Goal: Task Accomplishment & Management: Complete application form

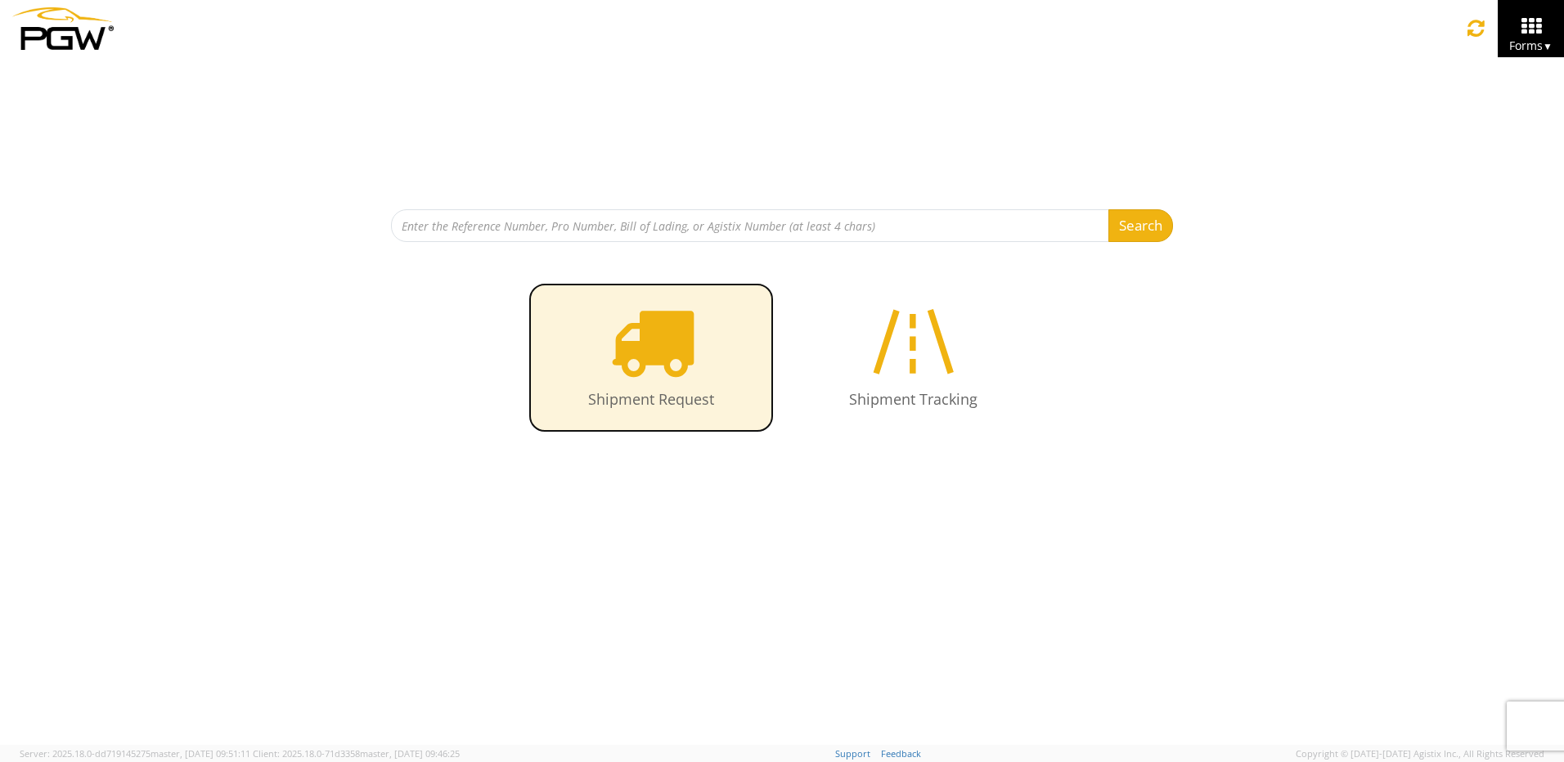
click at [684, 352] on icon at bounding box center [651, 341] width 84 height 84
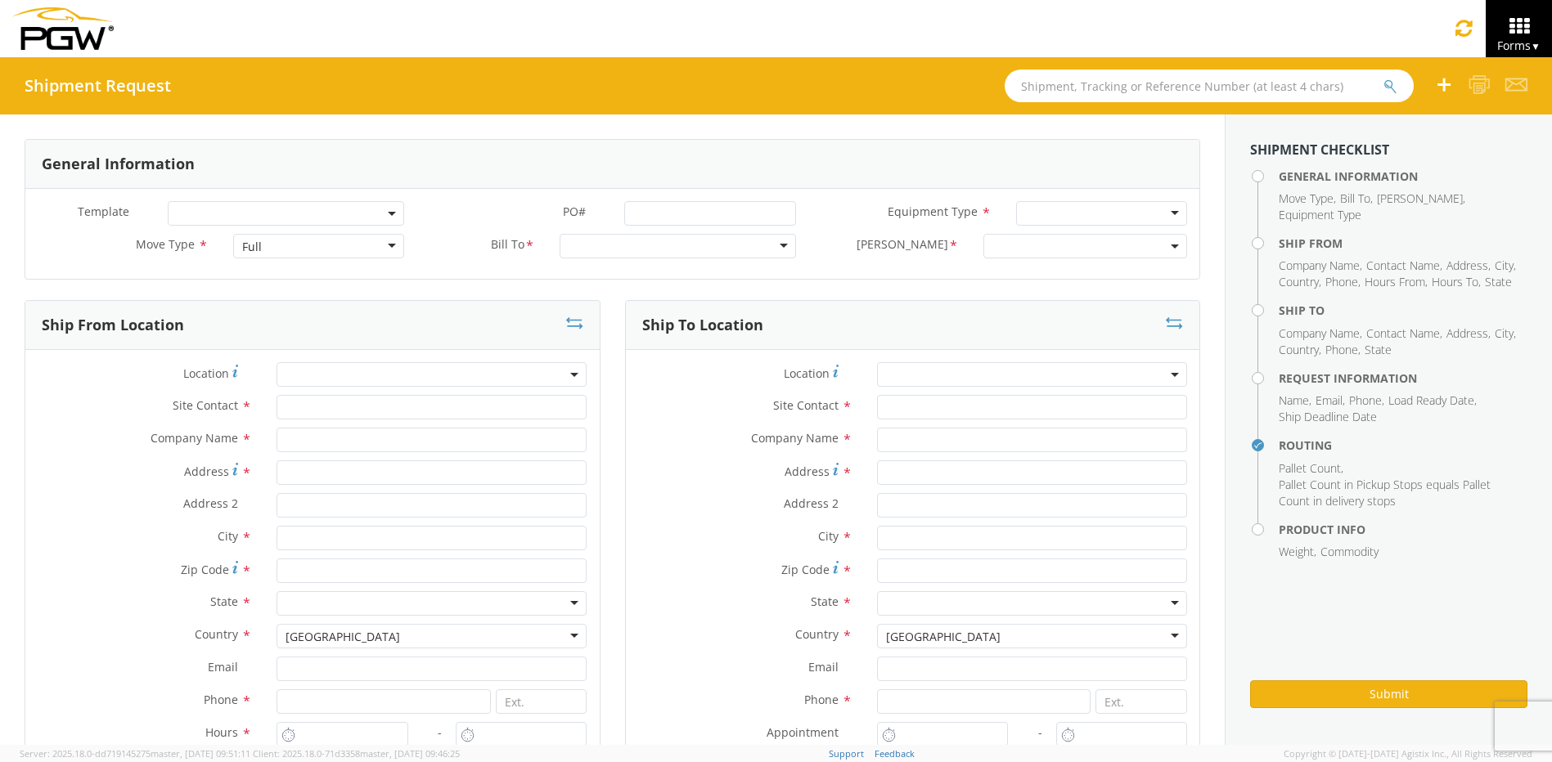
click at [385, 246] on div "Full" at bounding box center [318, 246] width 171 height 25
click at [771, 246] on div at bounding box center [678, 246] width 236 height 25
click at [773, 246] on div at bounding box center [678, 246] width 236 height 25
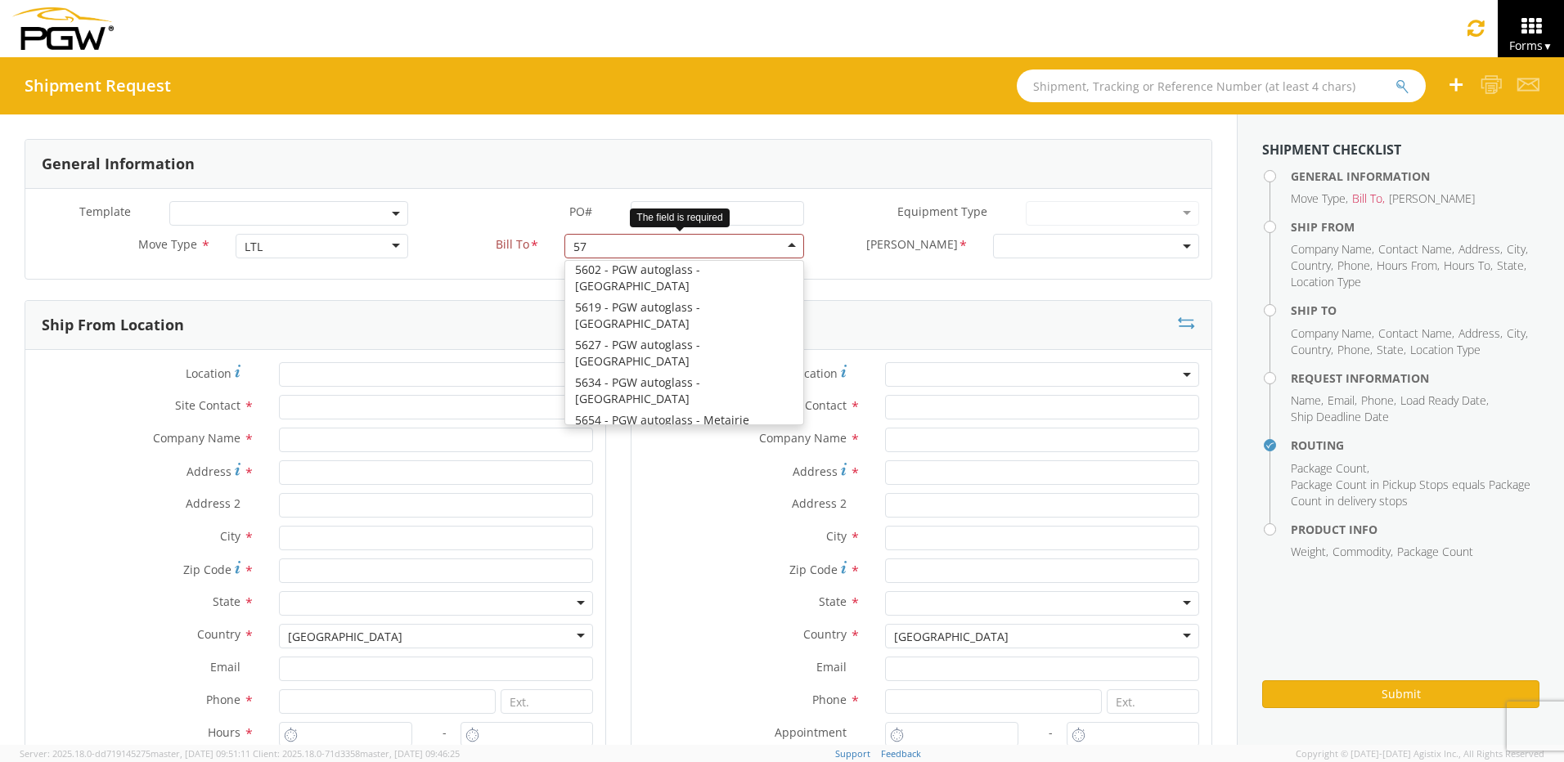
scroll to position [4, 0]
type input "5715"
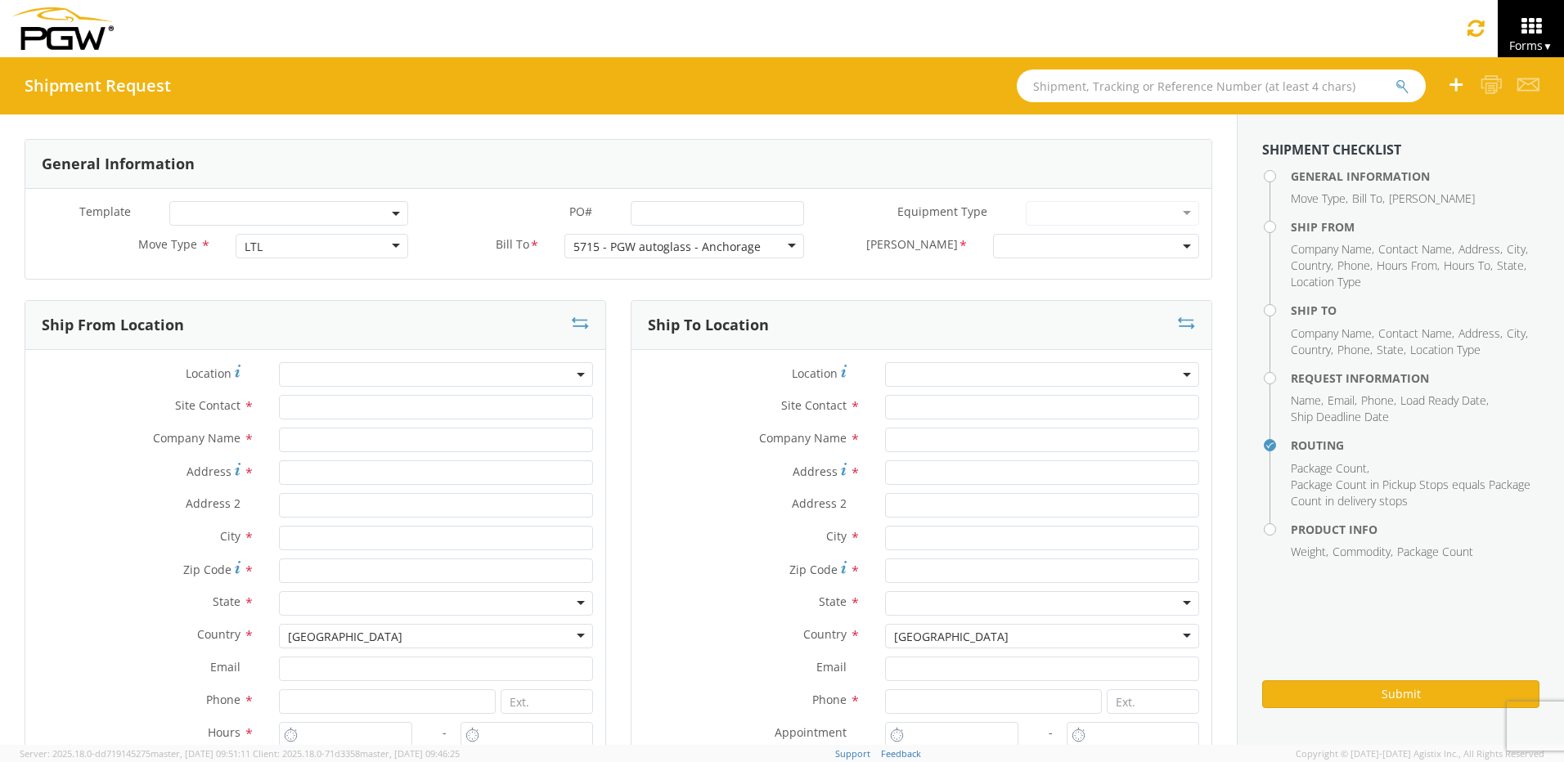
scroll to position [0, 0]
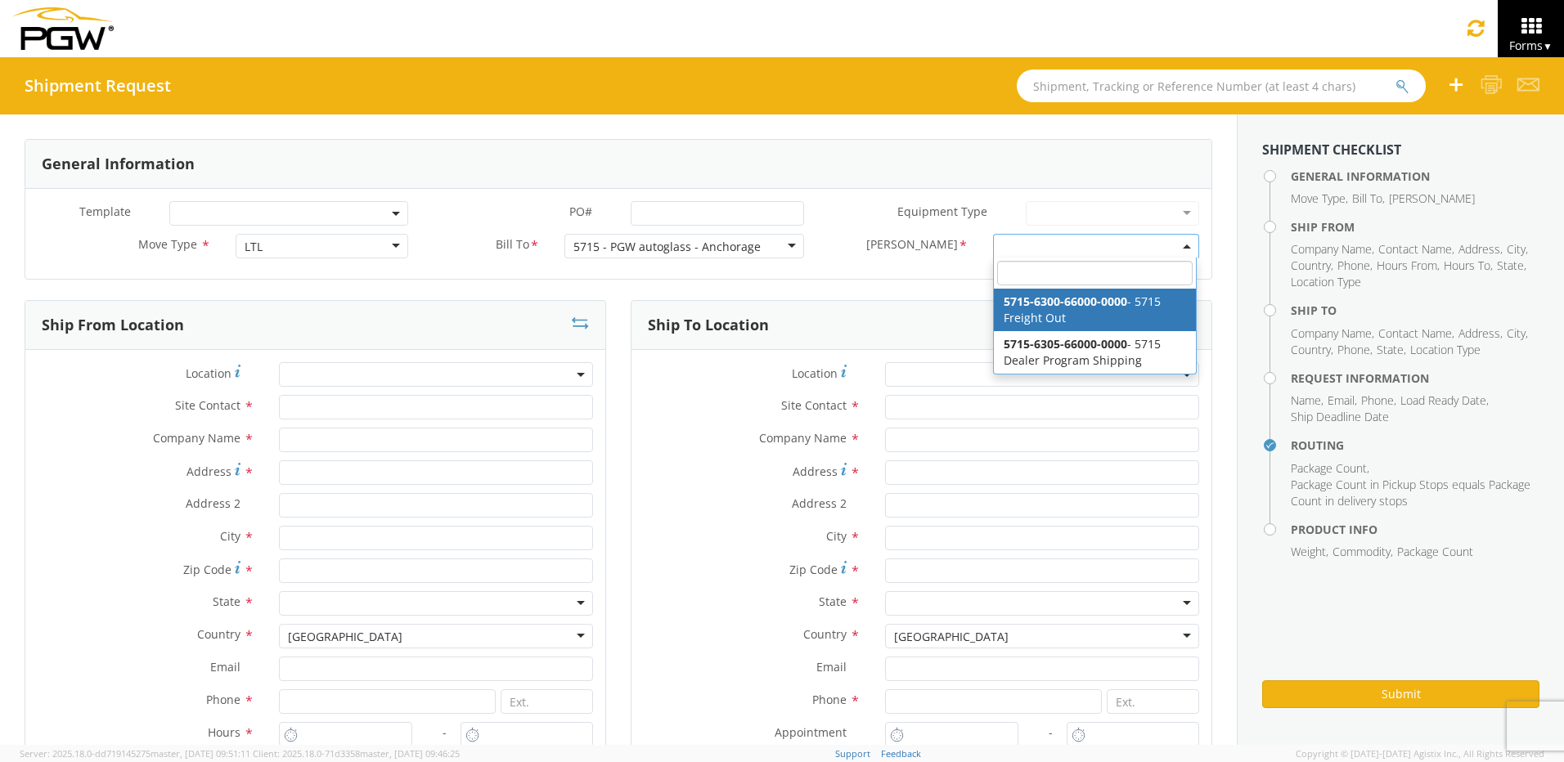
click at [1183, 247] on b at bounding box center [1187, 247] width 8 height 4
select select "5715-6300-66000-0000"
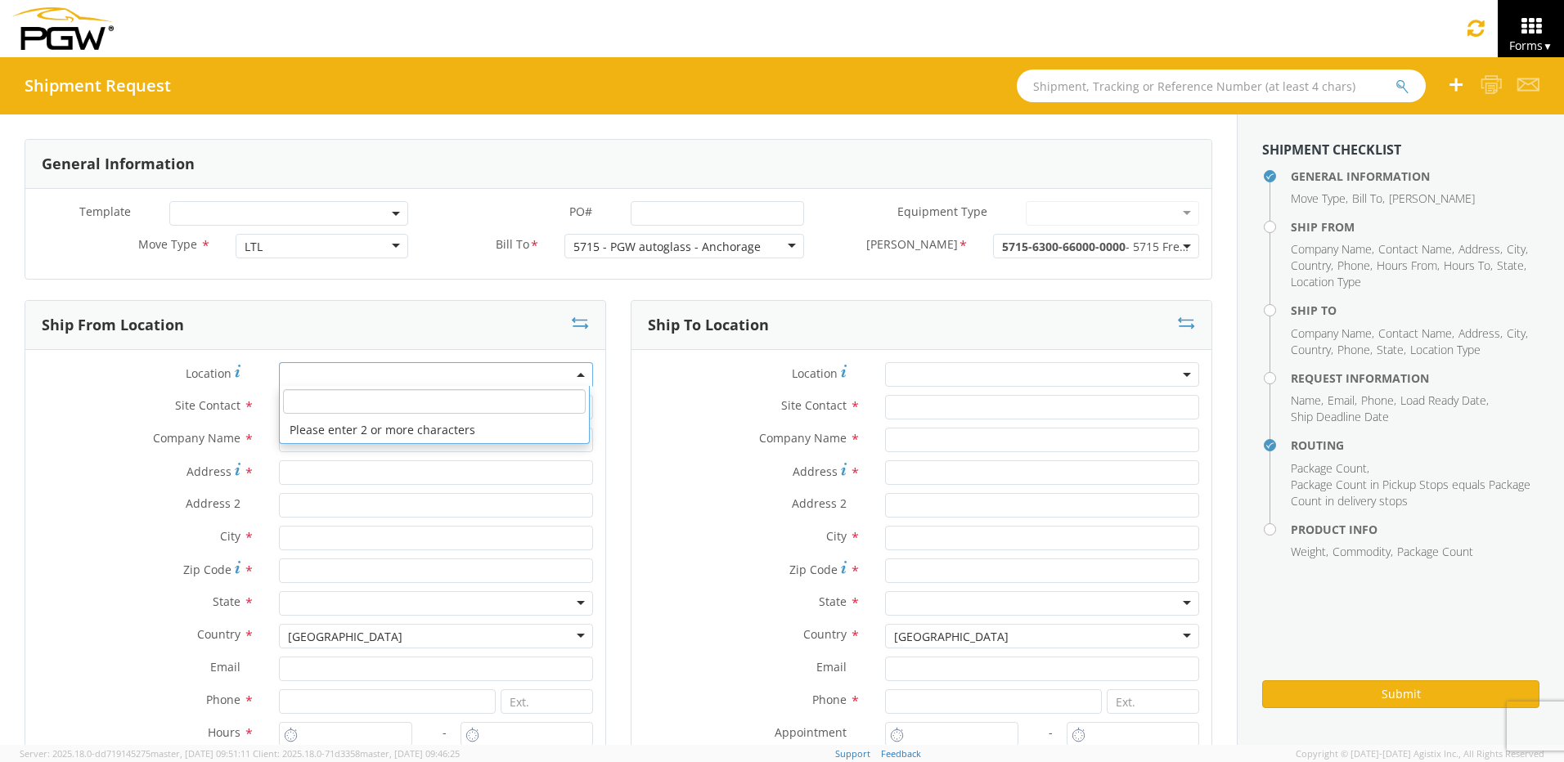
click at [317, 377] on span at bounding box center [436, 374] width 314 height 25
click at [306, 406] on input "search" at bounding box center [434, 401] width 302 height 25
type input "5715"
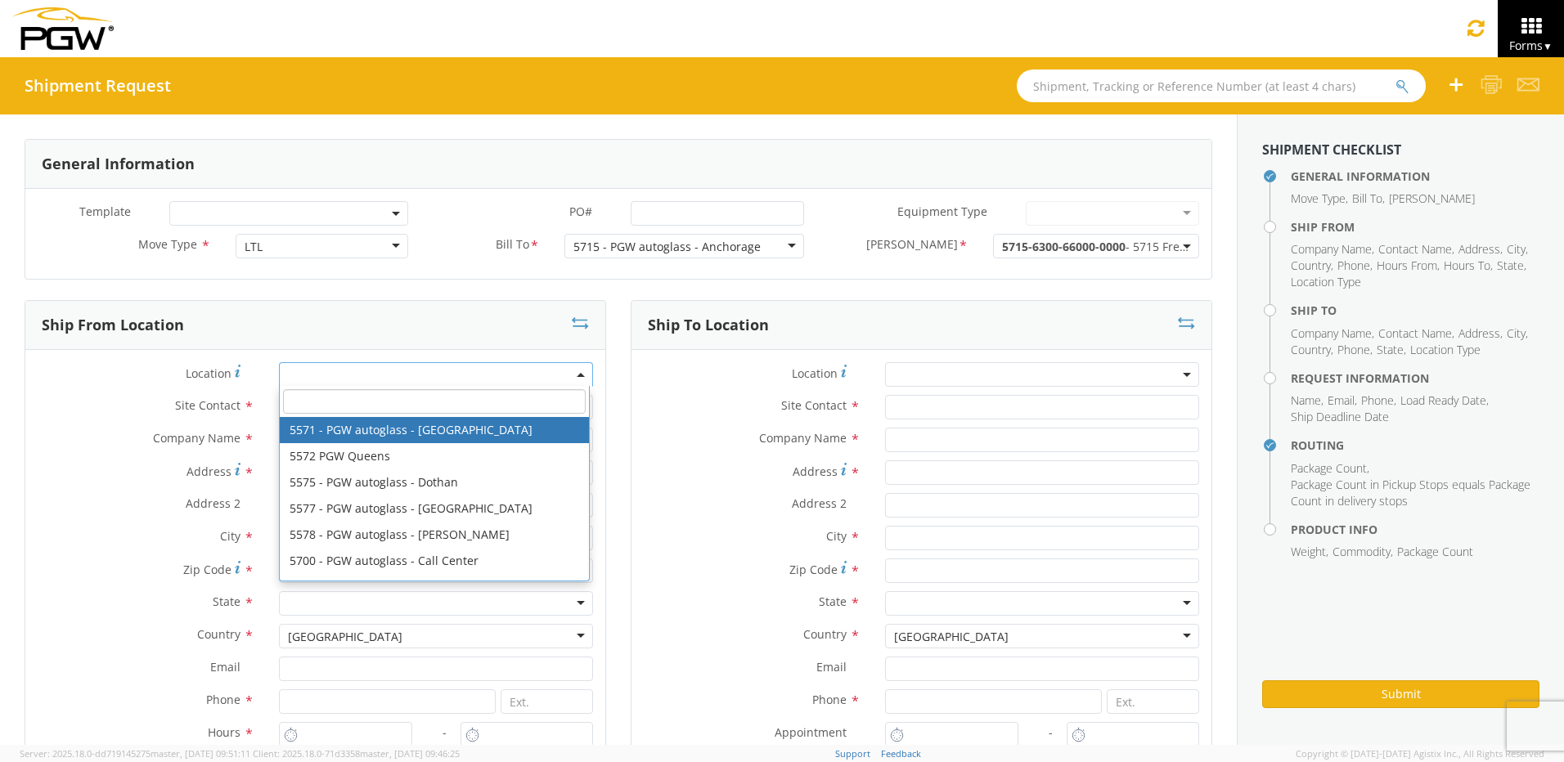
type input "5571 - PGW autoglass - [GEOGRAPHIC_DATA]"
type input "[STREET_ADDRESS][PERSON_NAME]"
type input "Copiague"
type input "11726"
type input "[PHONE_NUMBER]"
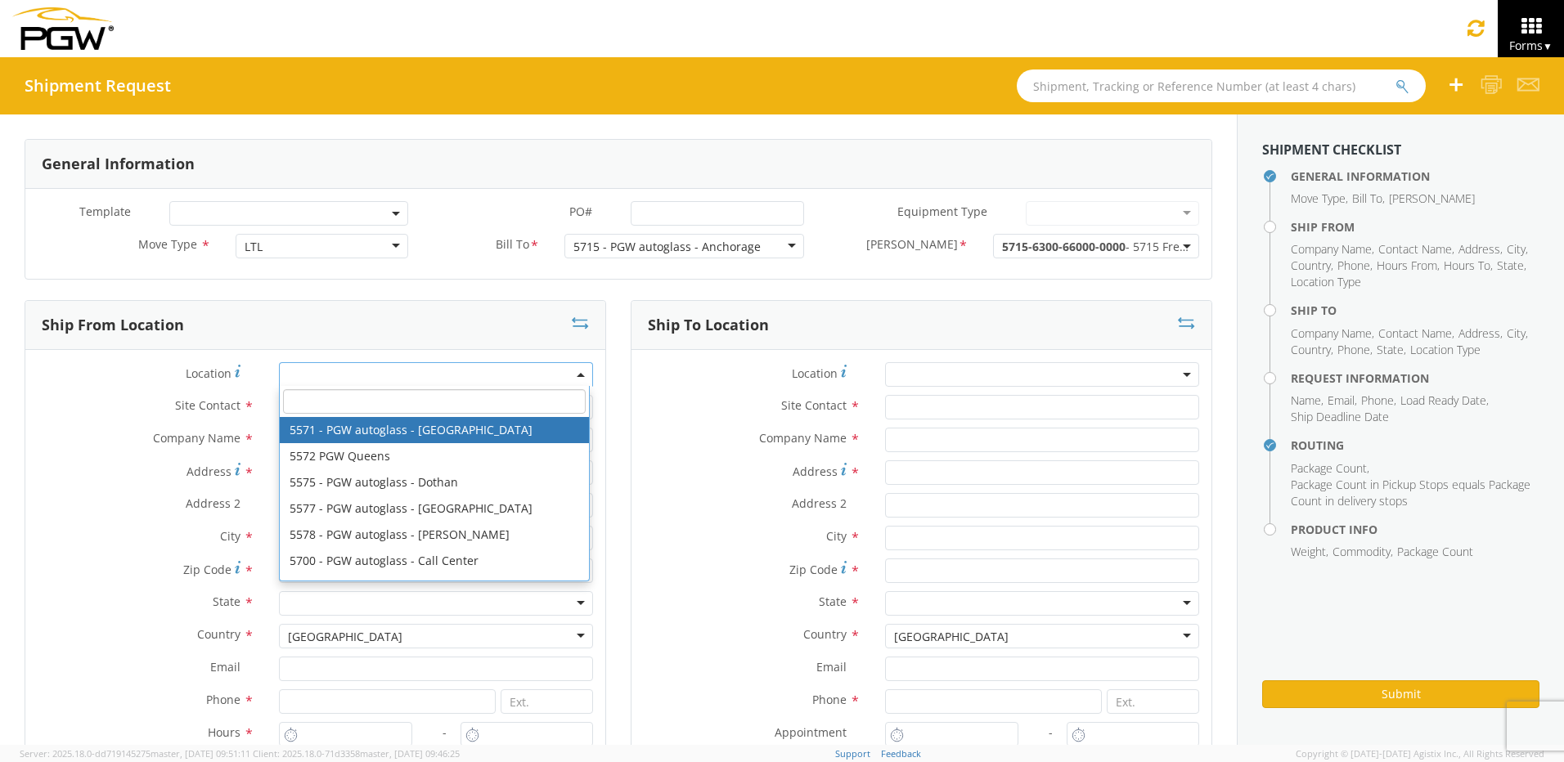
type input "12:00 AM"
select select "66511"
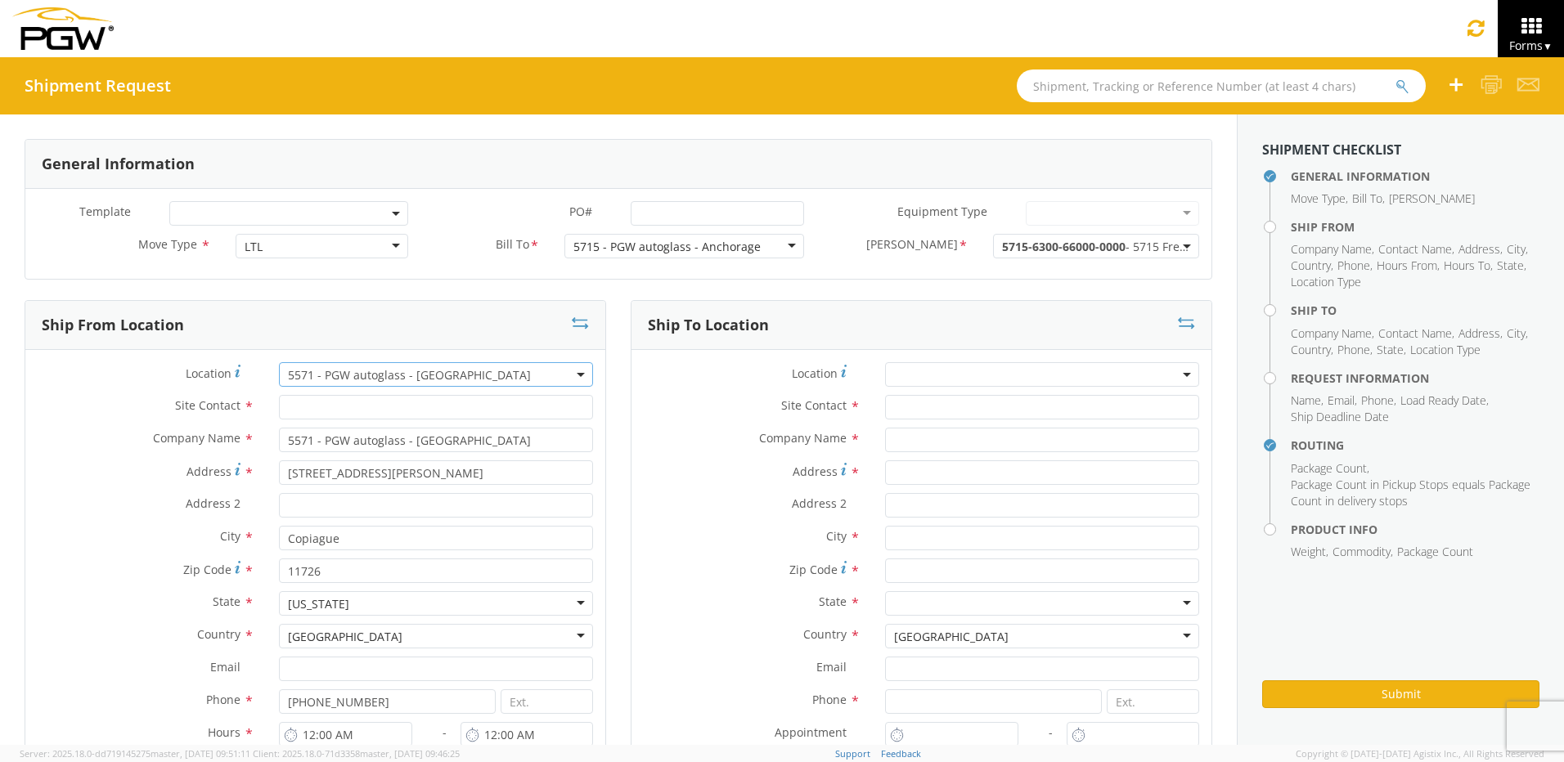
click at [577, 375] on b at bounding box center [581, 375] width 8 height 4
click at [355, 402] on input "search" at bounding box center [434, 401] width 302 height 25
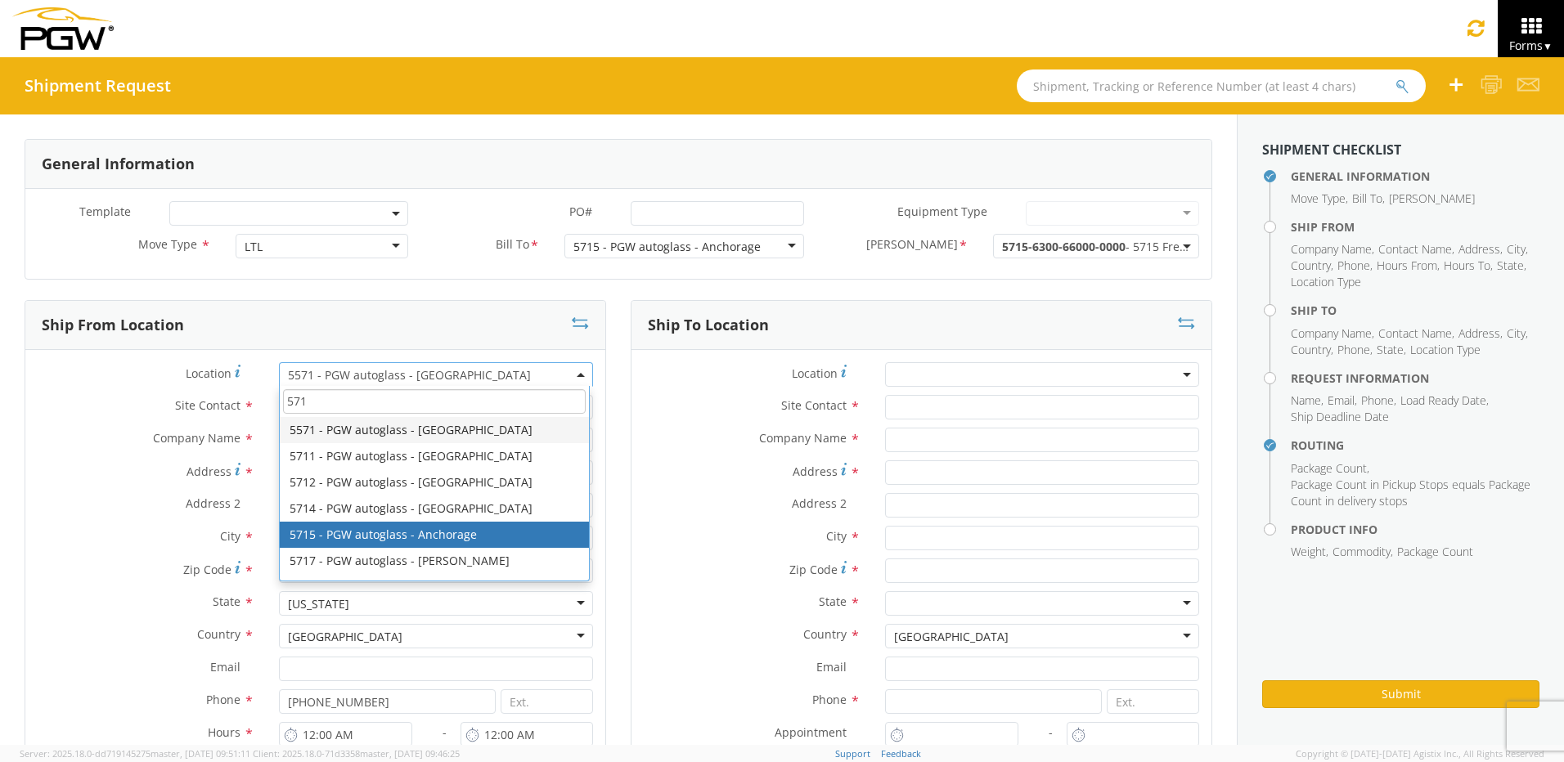
type input "571"
select select "28471"
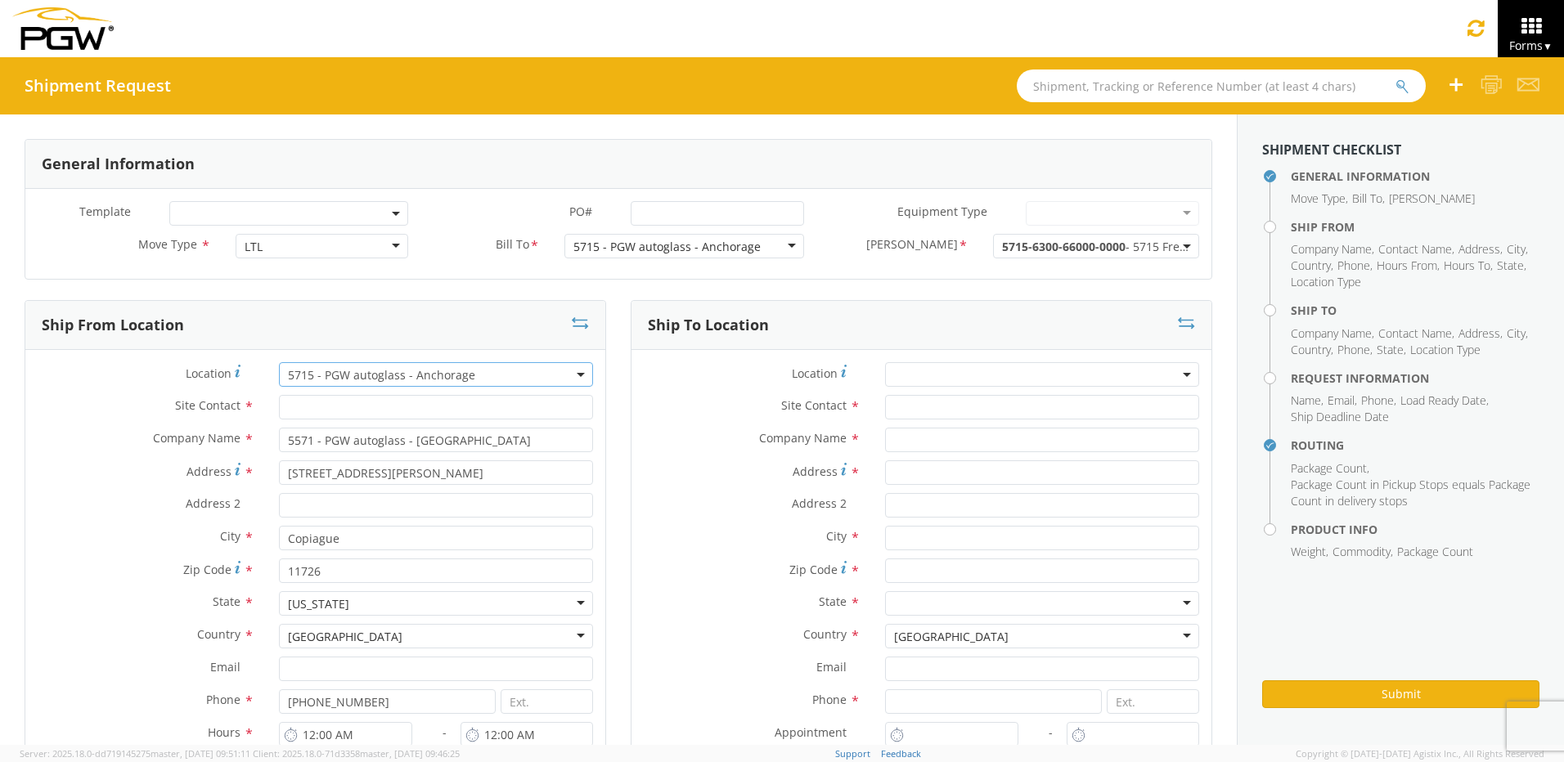
type input "5715 Branch Manager"
type input "5715 - PGW autoglass - Anchorage"
type input "[STREET_ADDRESS]"
type input "Anchorage"
type input "99515"
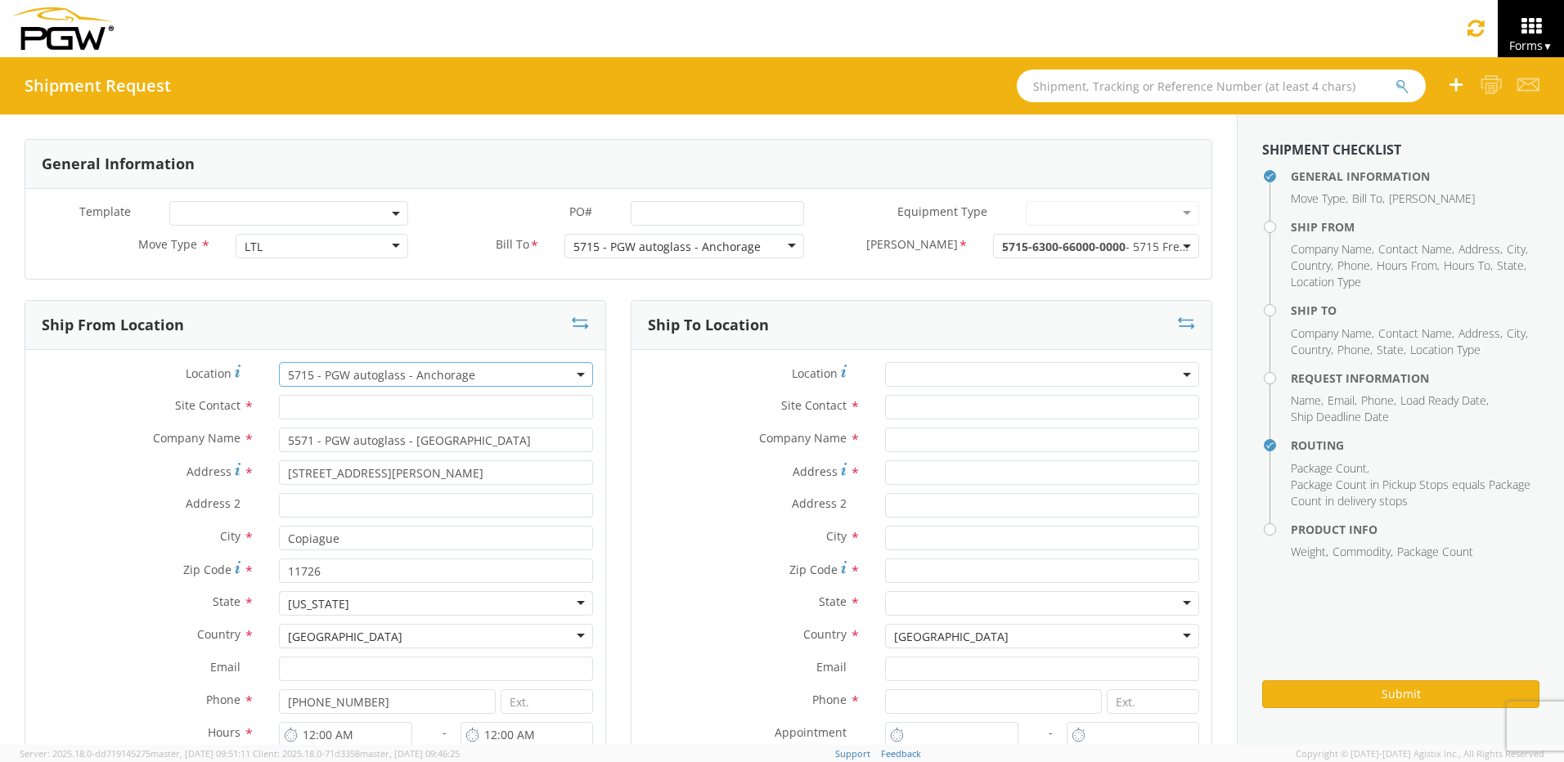
type input "[EMAIL_ADDRESS][DOMAIN_NAME]"
type input "[PHONE_NUMBER]"
type input "10:00 AM"
type input "3:00 PM"
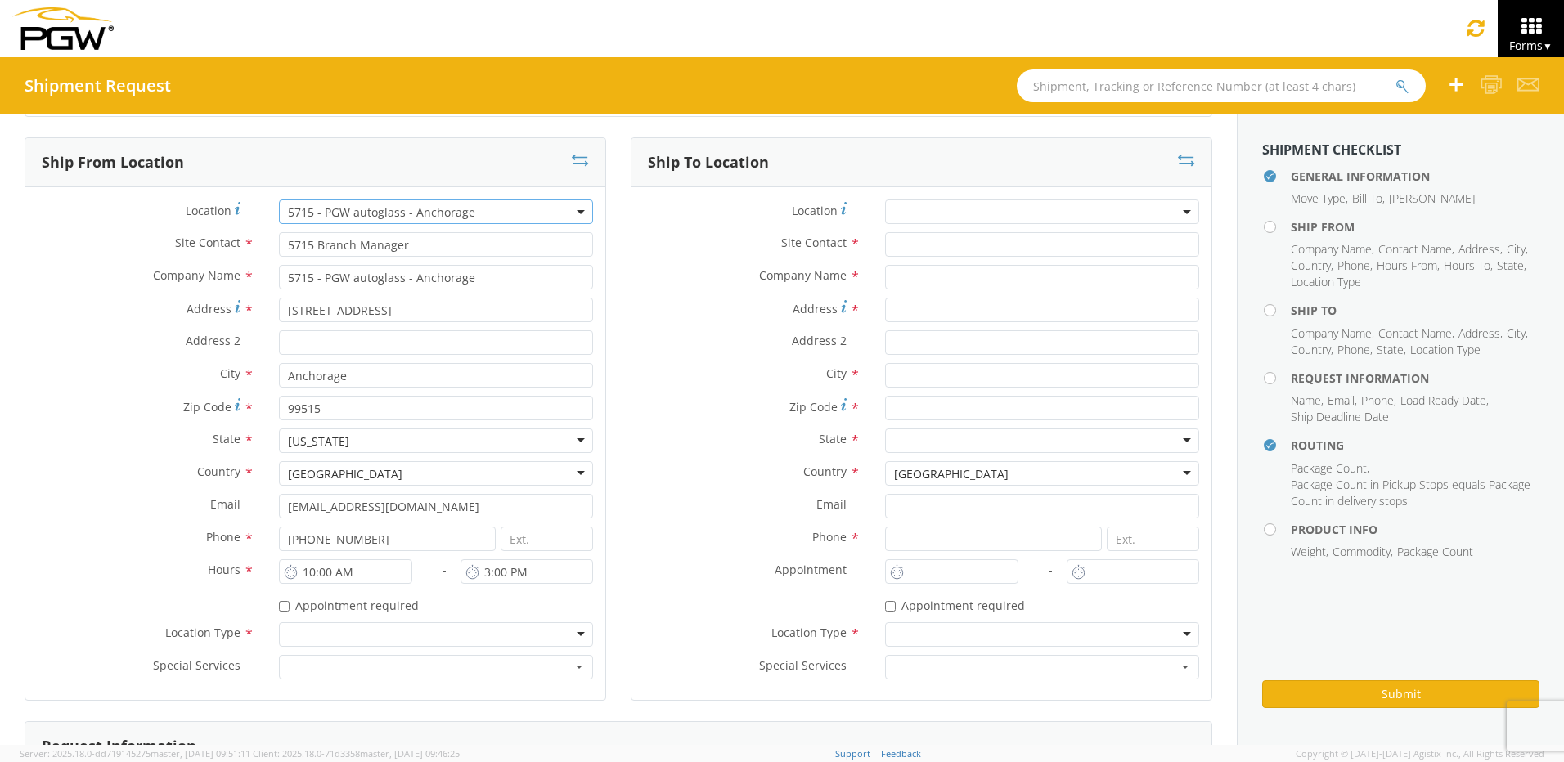
scroll to position [164, 0]
click at [574, 632] on div at bounding box center [436, 634] width 314 height 25
click at [940, 218] on span at bounding box center [1042, 211] width 314 height 25
click at [937, 240] on input "search" at bounding box center [1040, 238] width 302 height 25
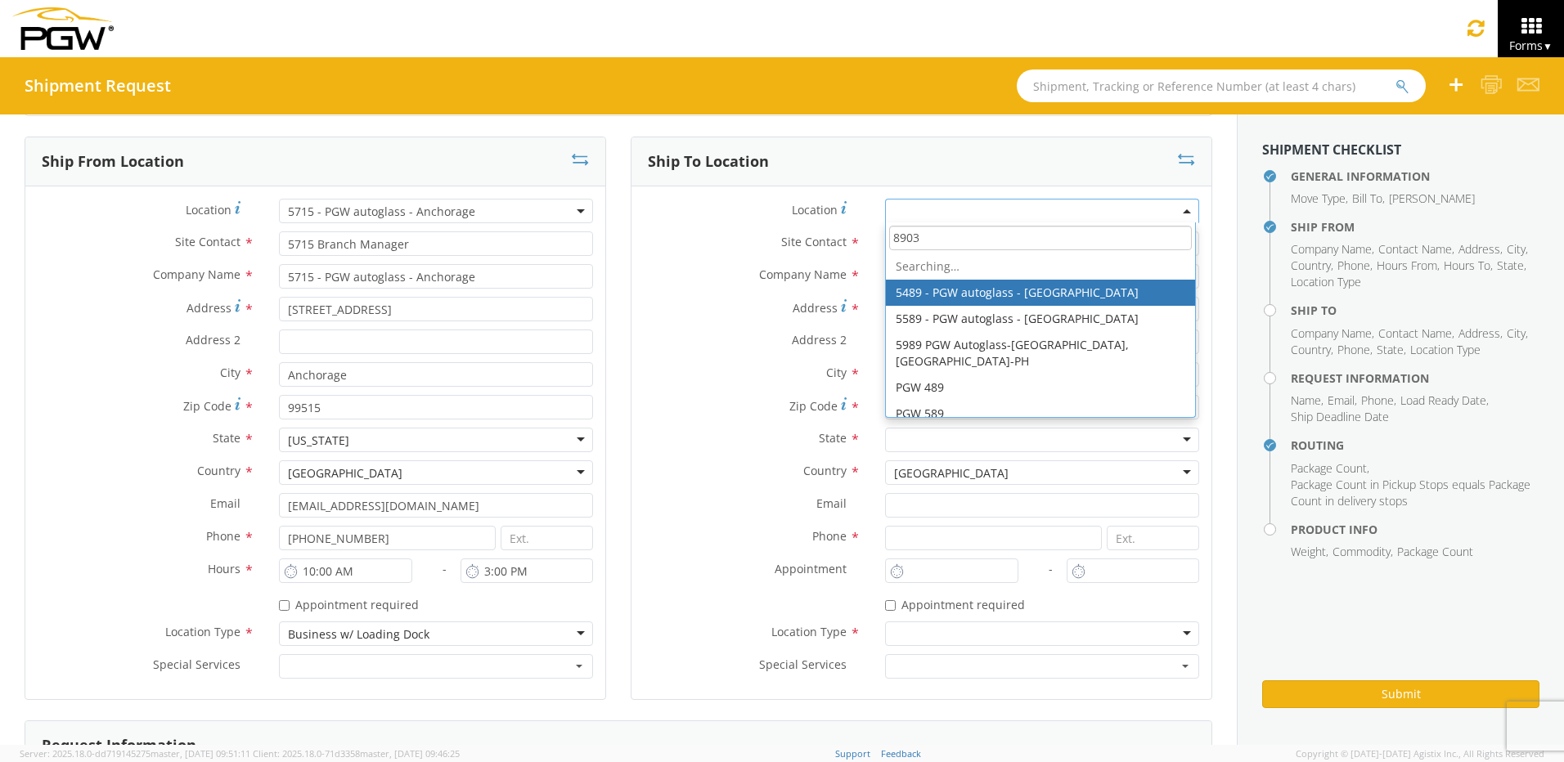
type input "89035"
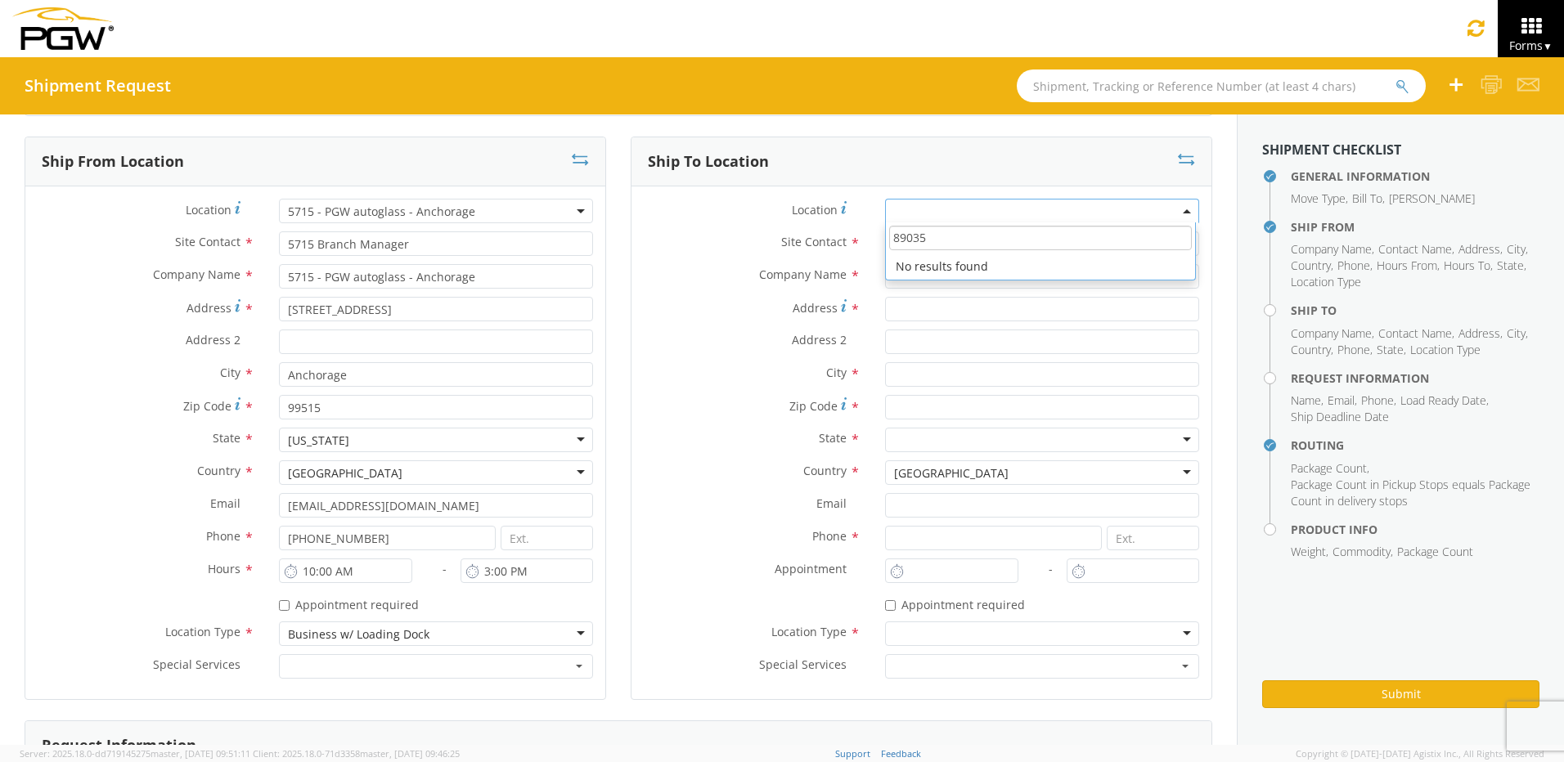
drag, startPoint x: 870, startPoint y: 251, endPoint x: 854, endPoint y: 256, distance: 17.1
click at [854, 256] on div "Location * 89035 No results found Site Contact * Company Name * Address * Addre…" at bounding box center [921, 443] width 580 height 488
click at [724, 251] on label "Site Contact *" at bounding box center [751, 241] width 241 height 21
click at [885, 244] on input "text" at bounding box center [1042, 243] width 314 height 25
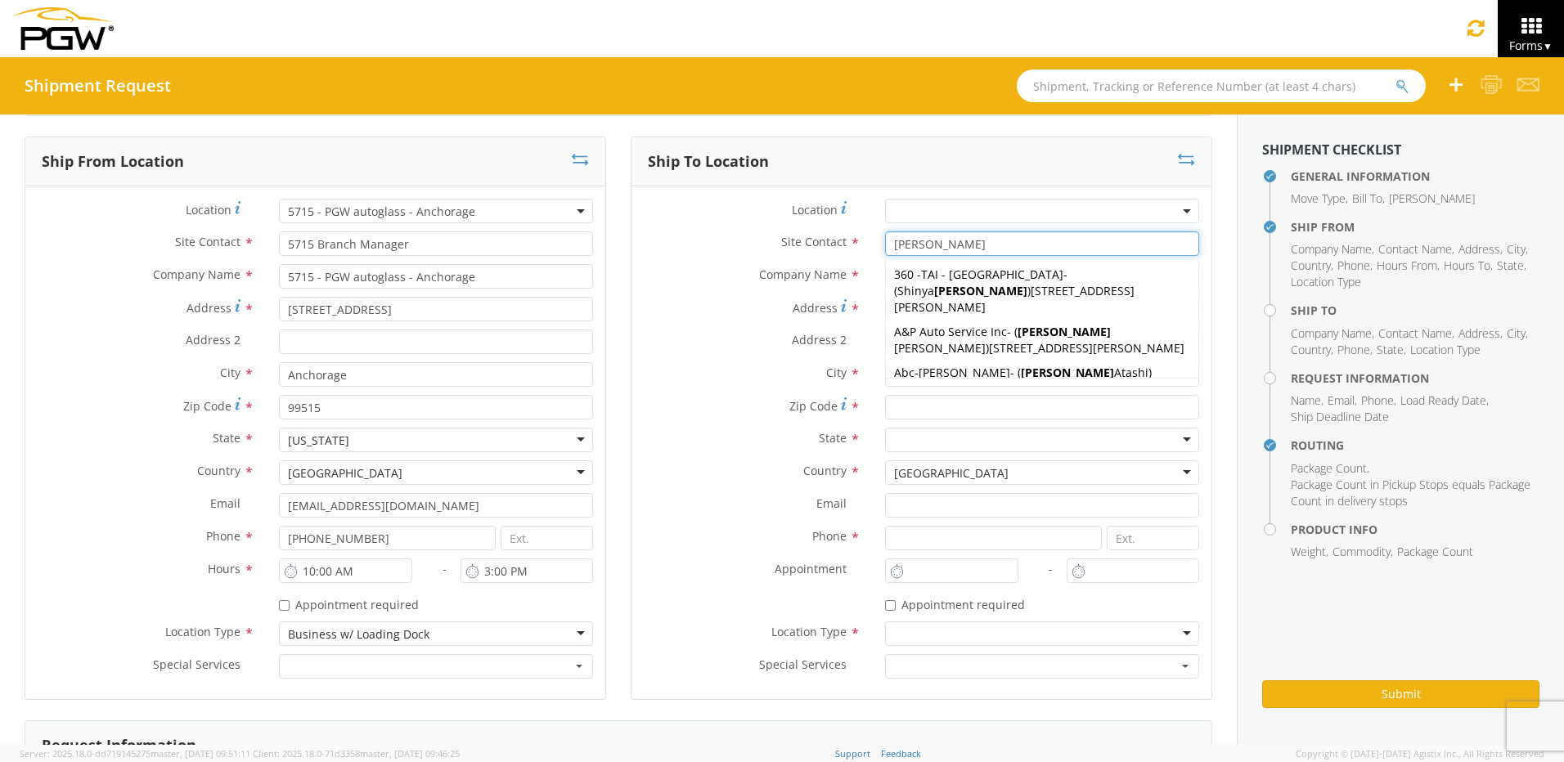
type input "[PERSON_NAME]"
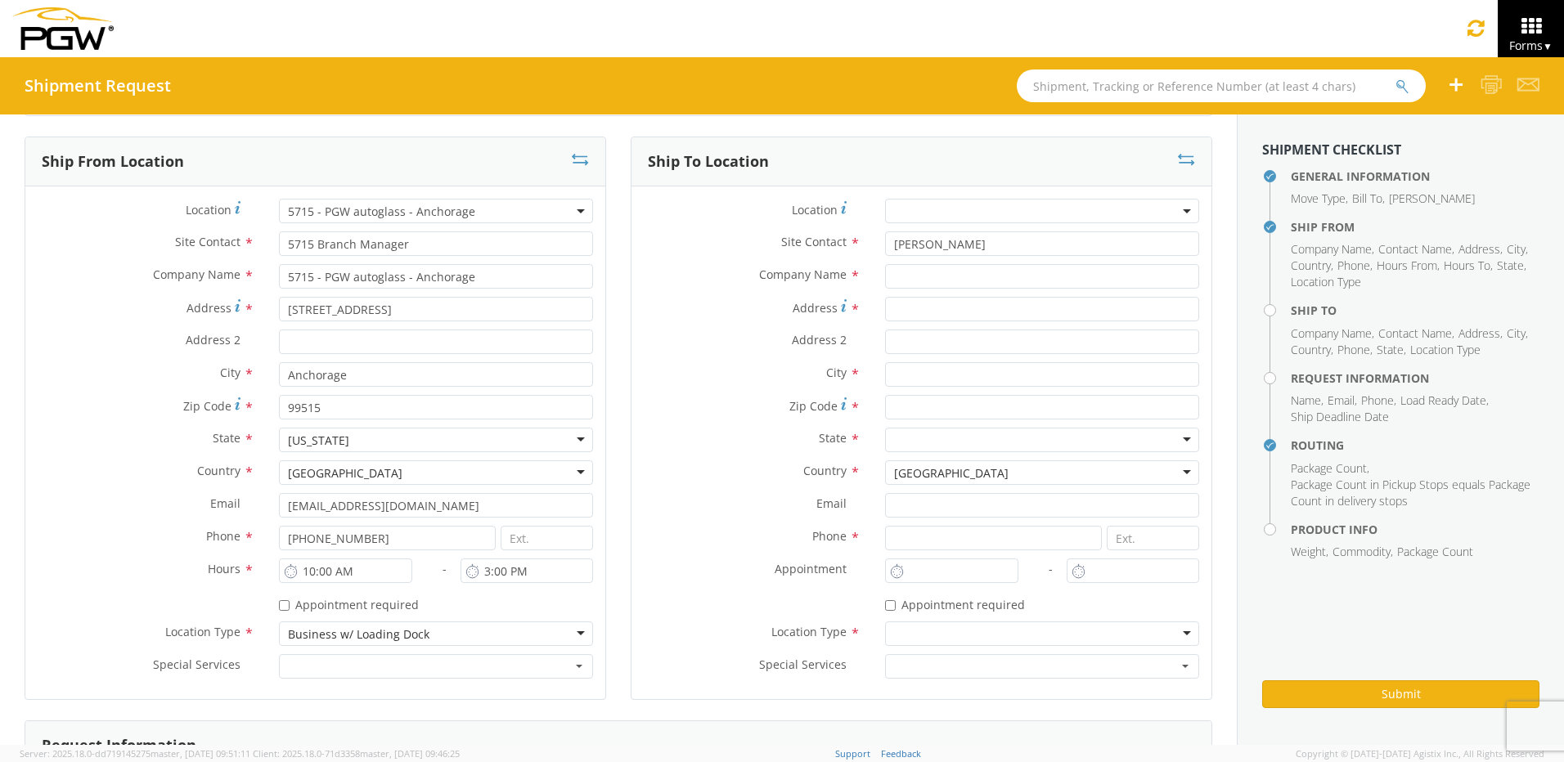
click at [719, 260] on div "Site Contact * [PERSON_NAME] [PERSON_NAME] 360 -TAI - Fremont - ( [PERSON_NAME]…" at bounding box center [921, 247] width 580 height 33
click at [900, 285] on input "text" at bounding box center [1042, 276] width 314 height 25
click at [900, 277] on input "M7J AUTO GLASS" at bounding box center [1042, 276] width 314 height 25
type input "M&J AUTO GLASS"
click at [904, 309] on input "Address *" at bounding box center [1042, 309] width 314 height 25
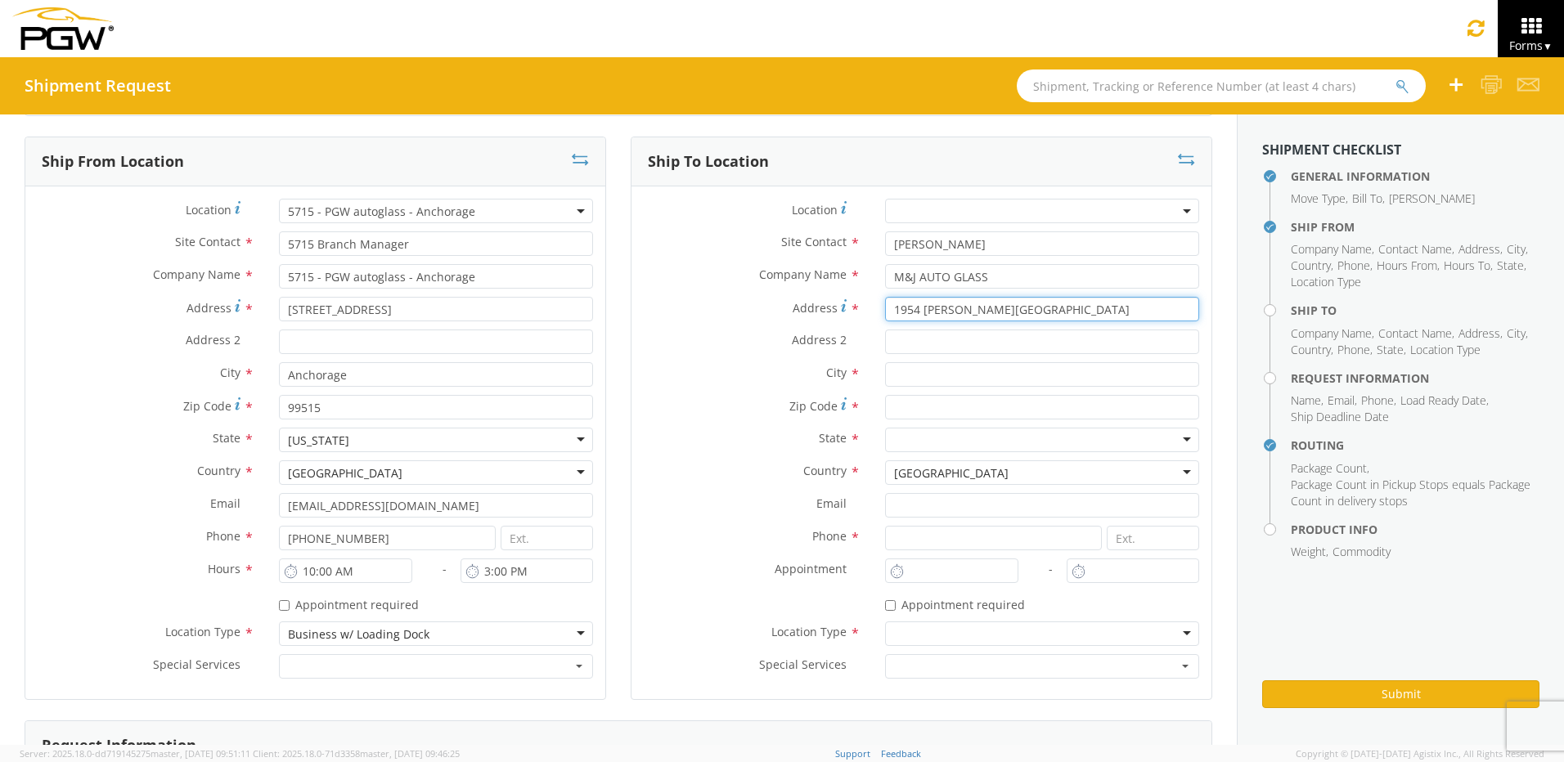
type input "1954 [PERSON_NAME][GEOGRAPHIC_DATA]"
click at [901, 368] on input "text" at bounding box center [1042, 374] width 314 height 25
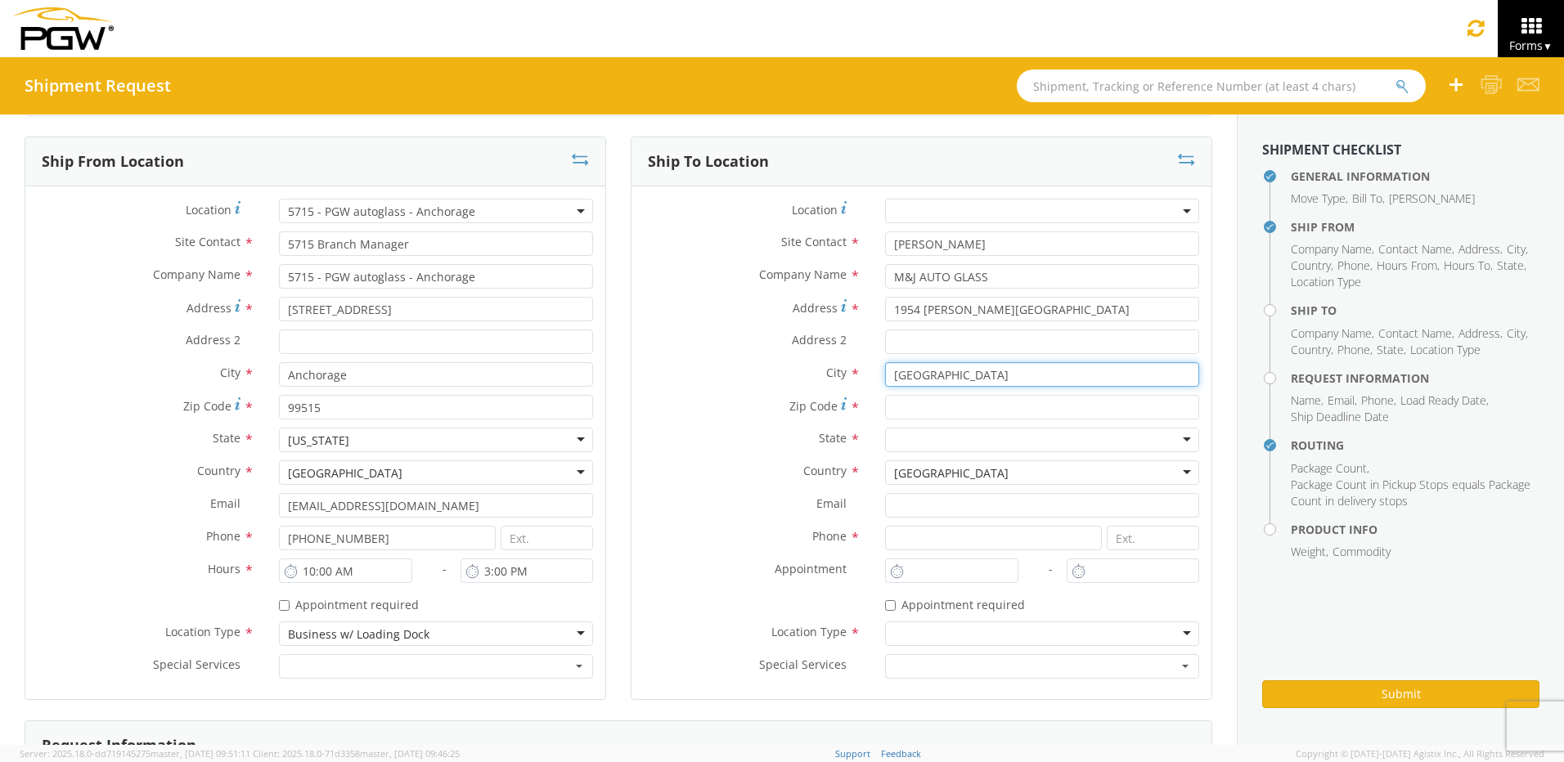
type input "[GEOGRAPHIC_DATA]"
click at [910, 405] on input "Zip Code *" at bounding box center [1042, 407] width 314 height 25
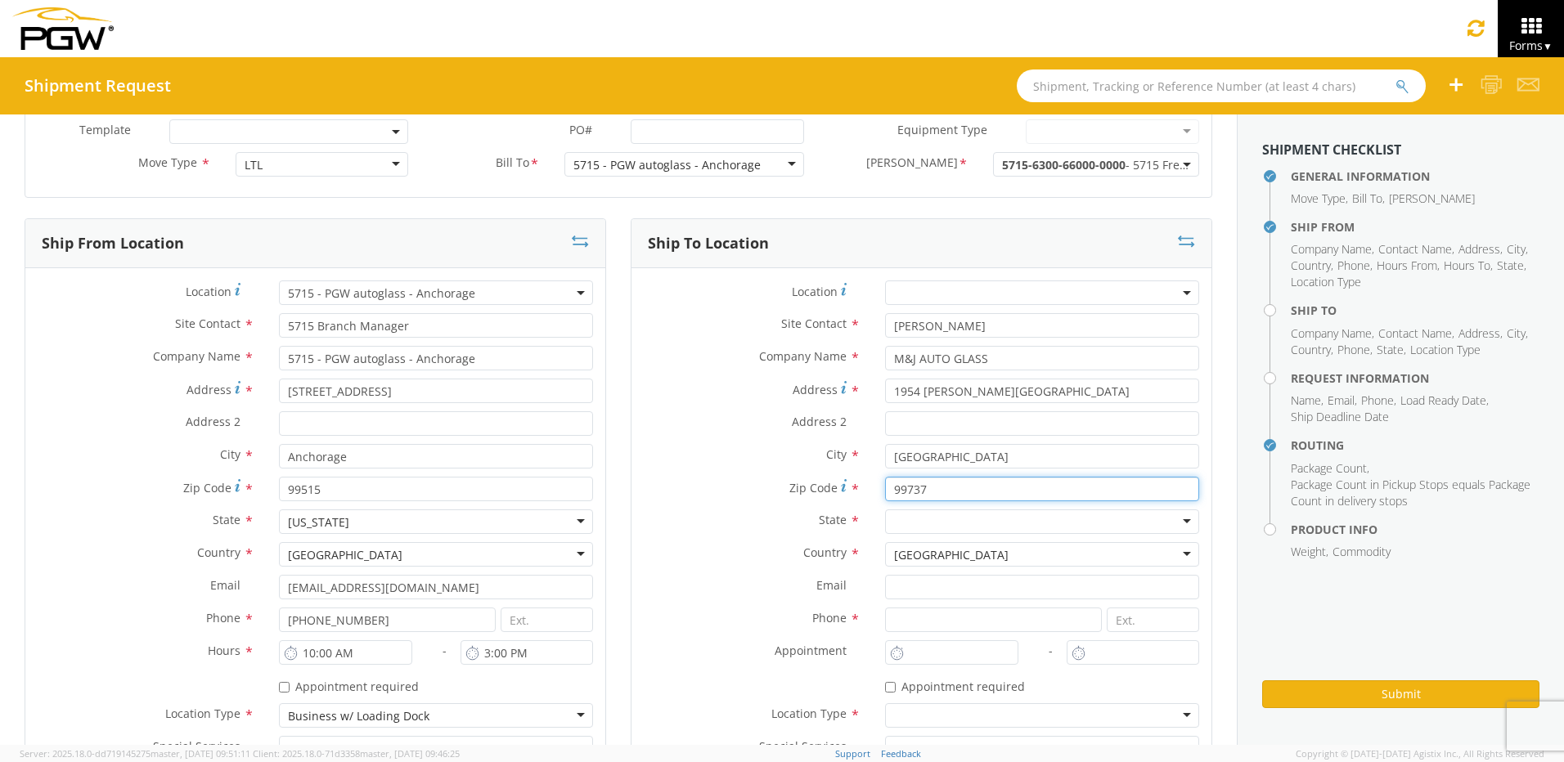
type input "99737"
click at [897, 524] on div at bounding box center [1042, 522] width 314 height 25
click at [909, 621] on input at bounding box center [993, 620] width 217 height 25
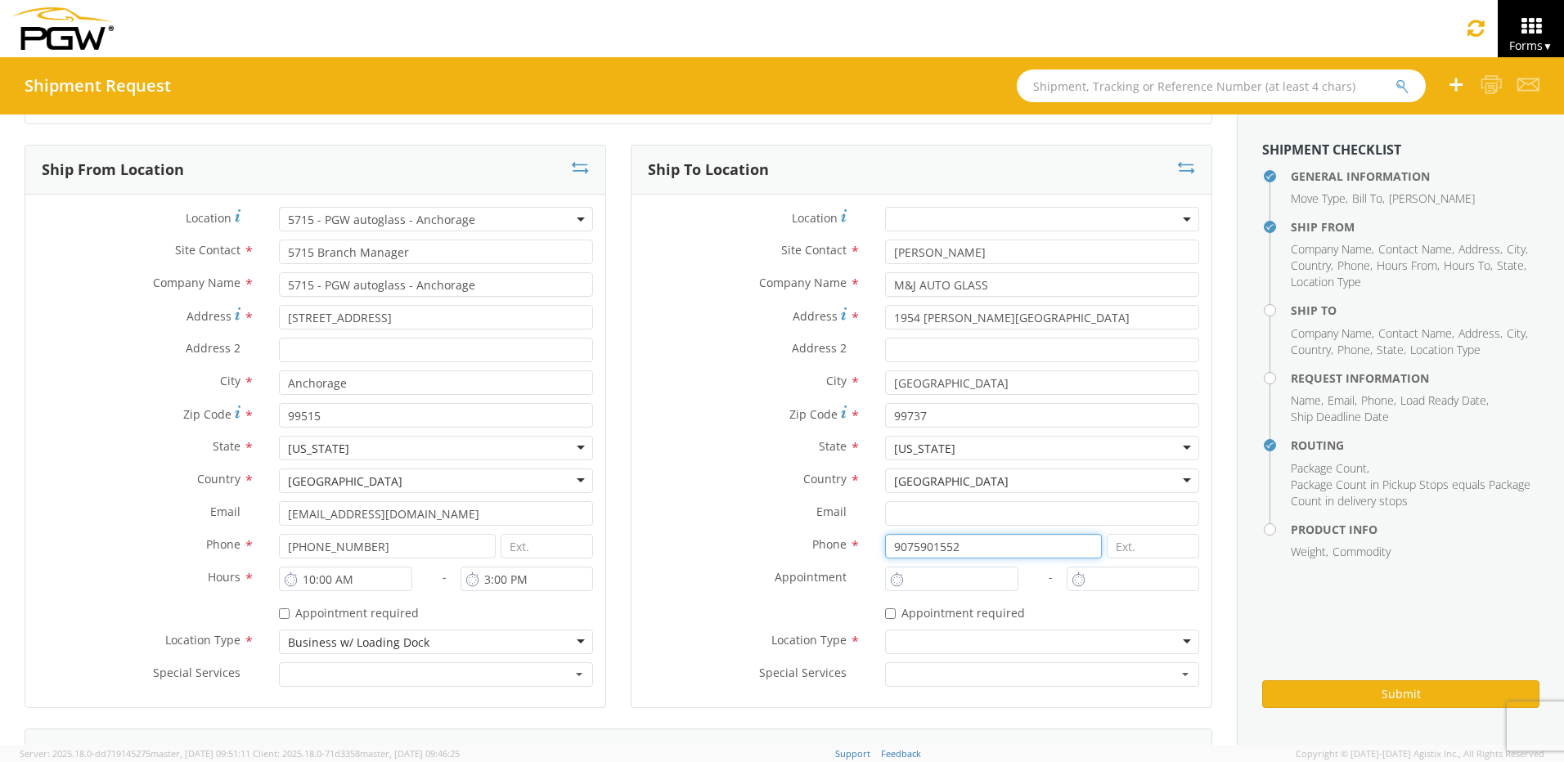
scroll to position [245, 0]
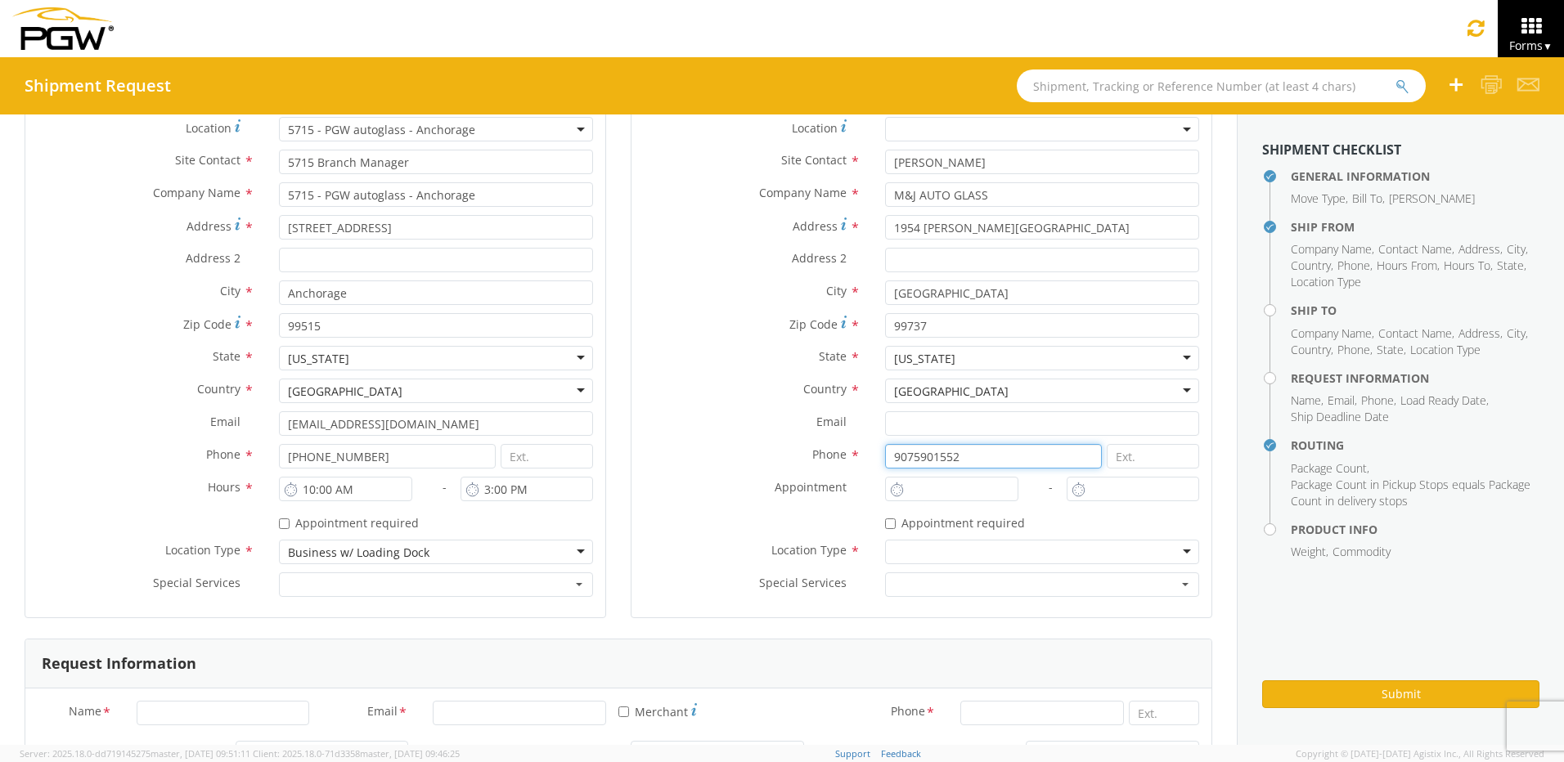
type input "9075901552"
click at [894, 555] on input "select-one" at bounding box center [895, 553] width 3 height 16
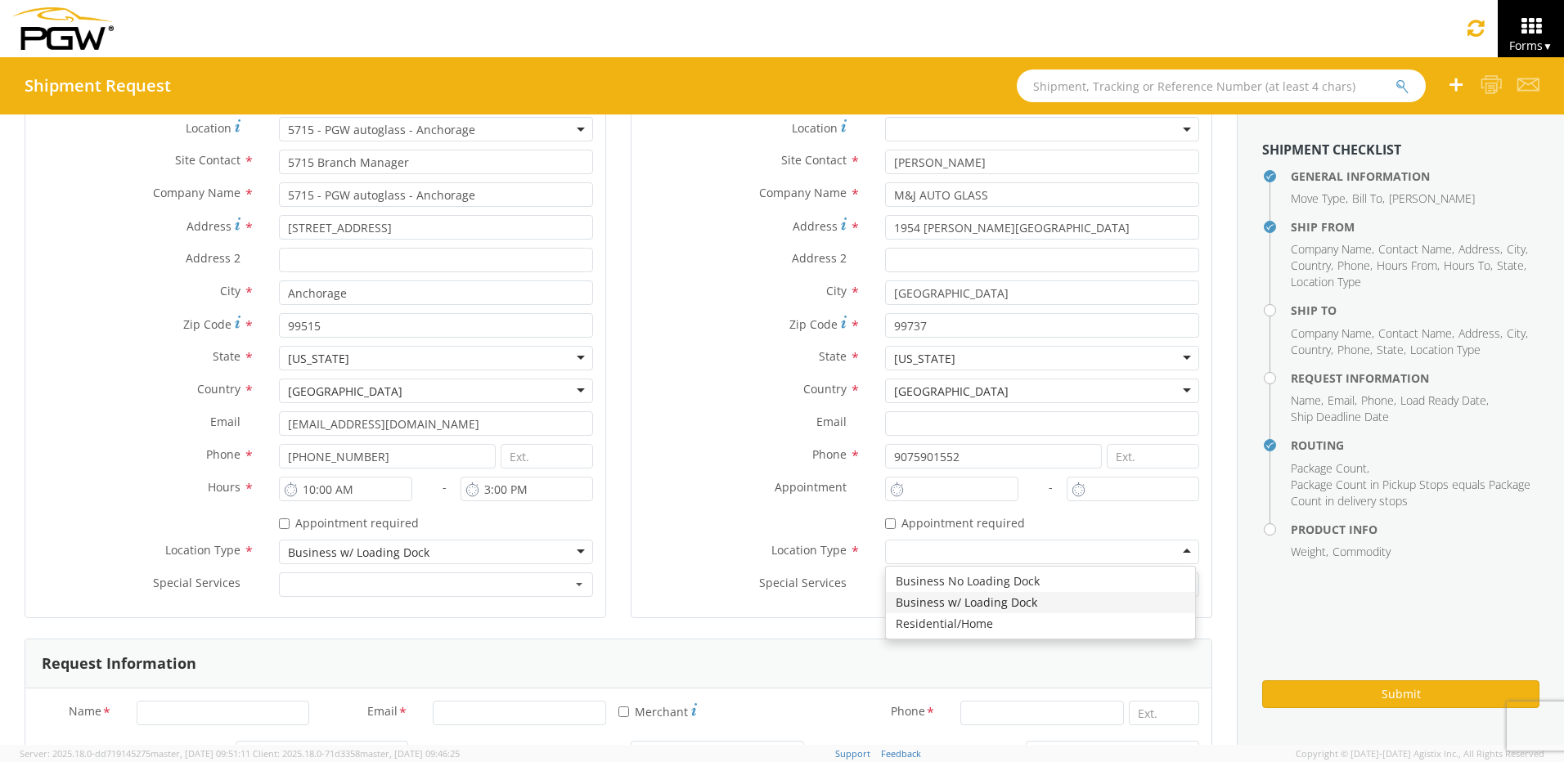
click at [730, 480] on label "Appointment *" at bounding box center [751, 487] width 241 height 21
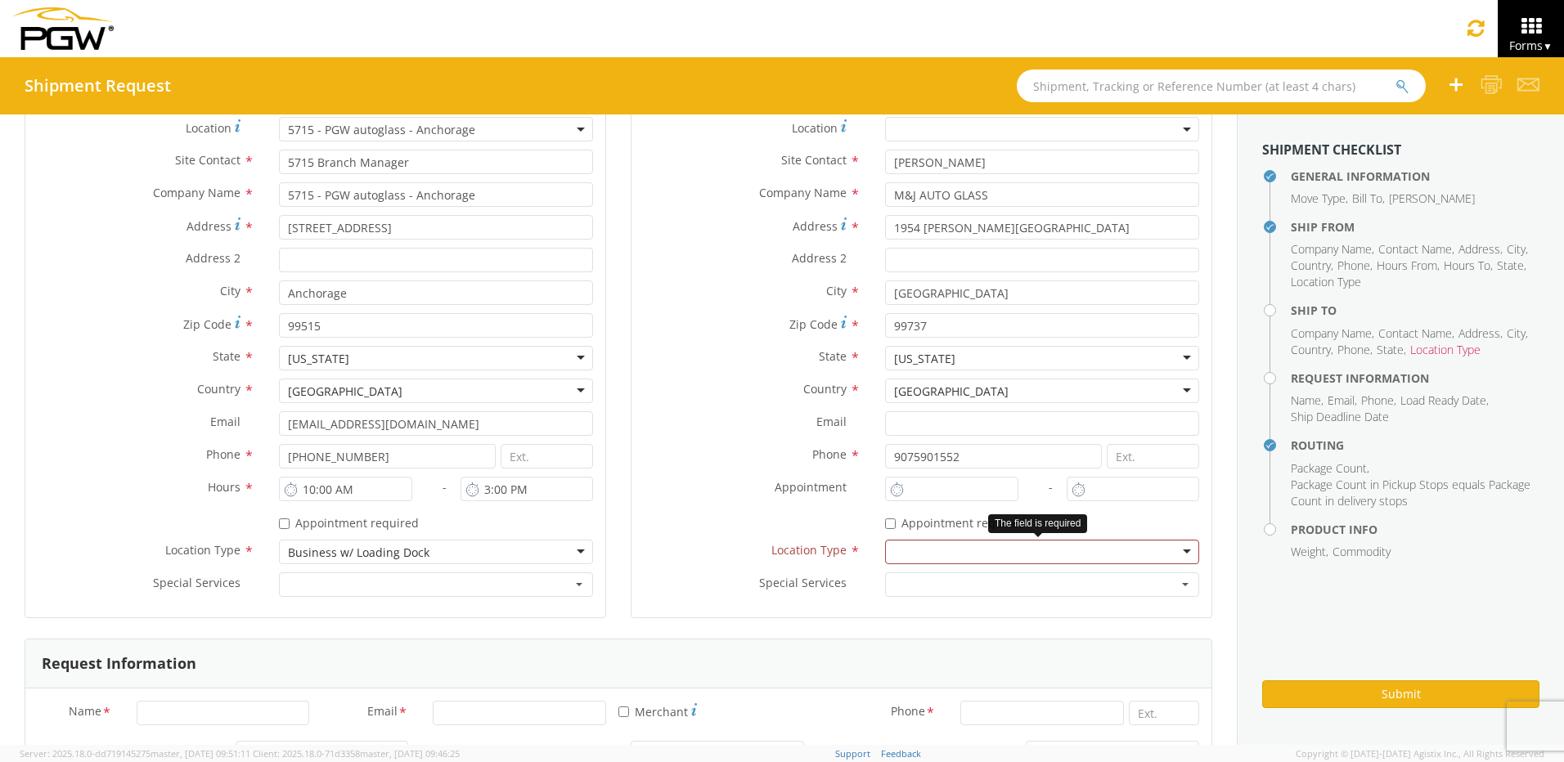
click at [1175, 548] on div at bounding box center [1042, 552] width 314 height 25
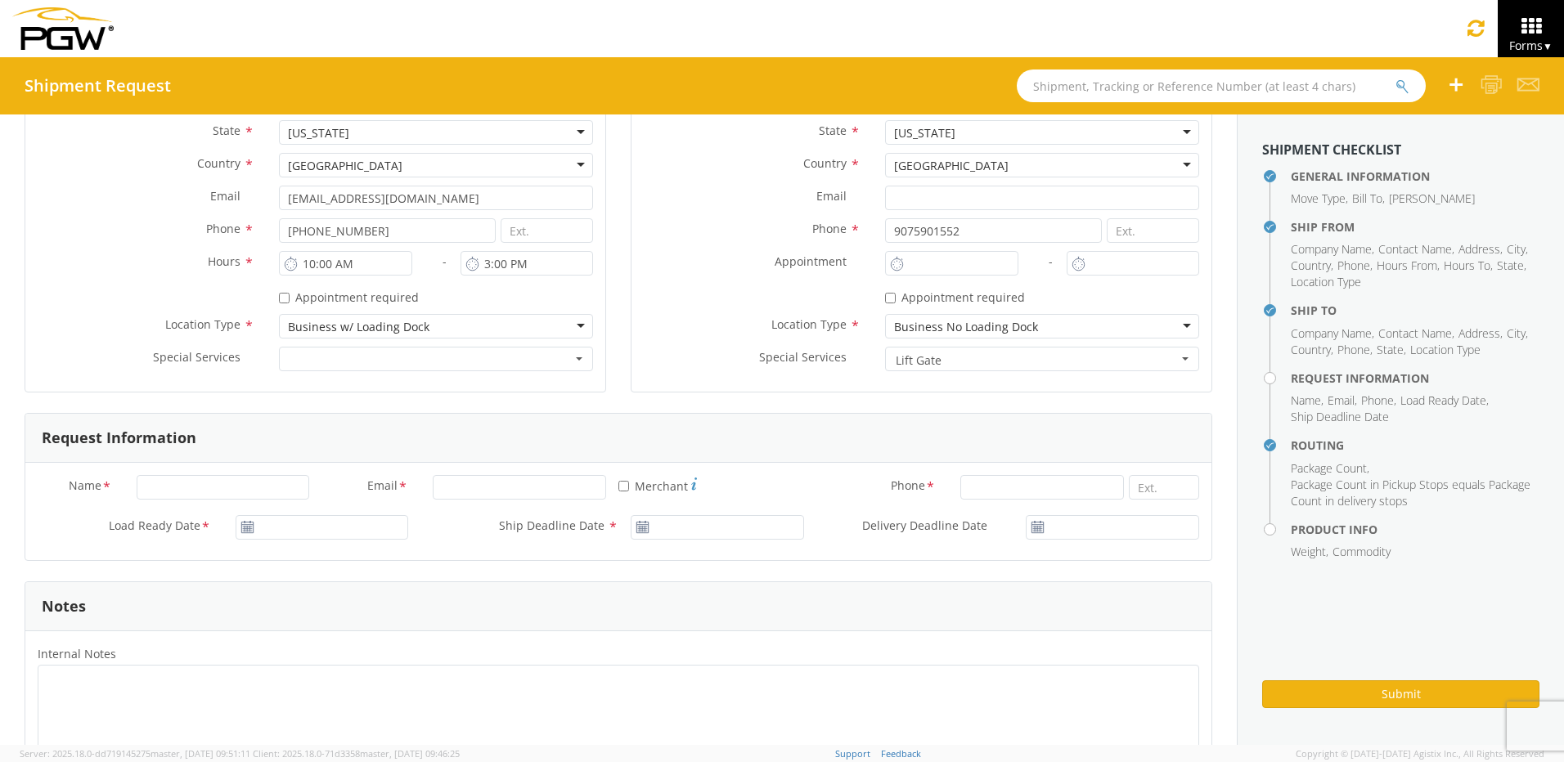
scroll to position [491, 0]
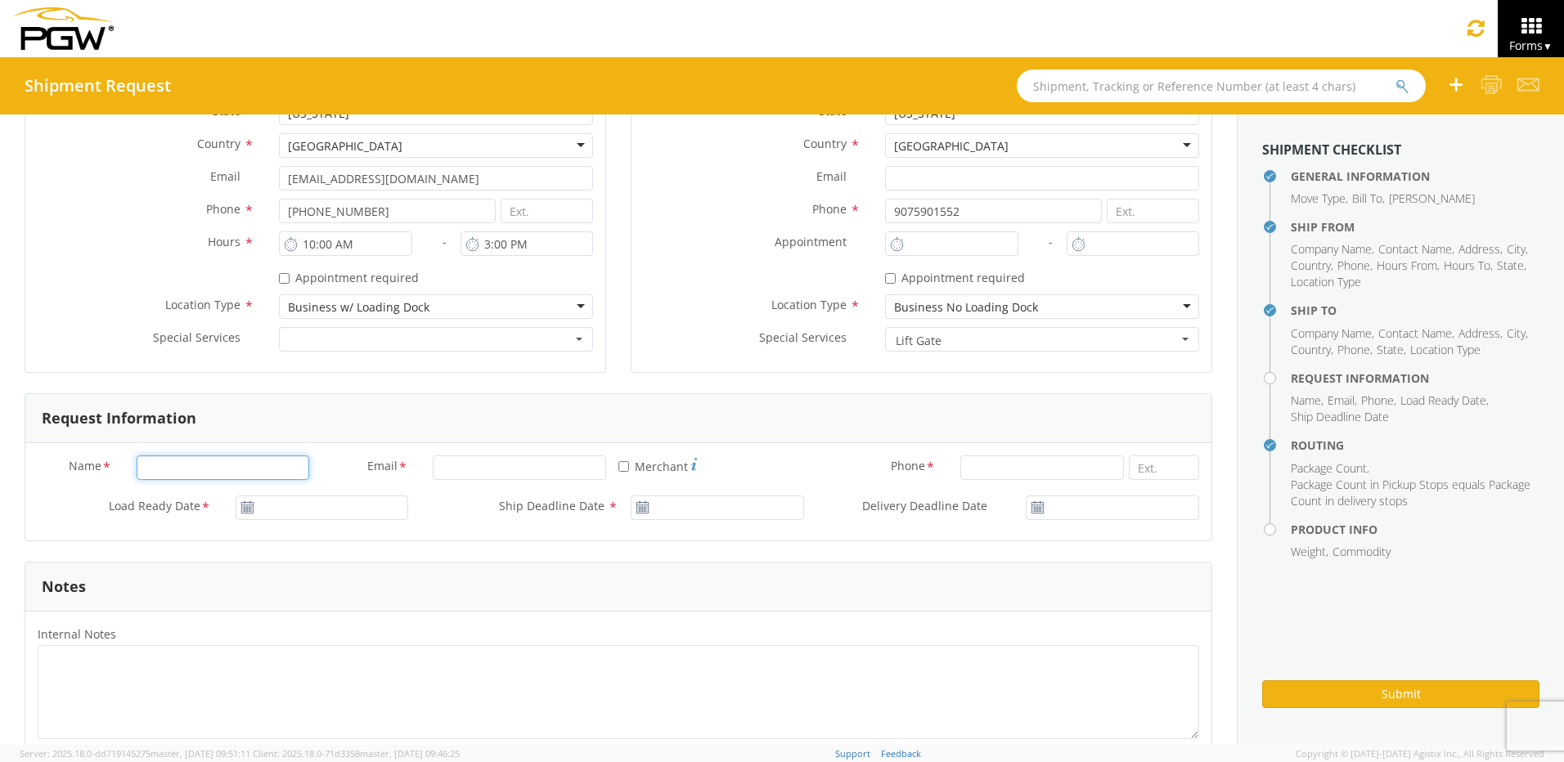
click at [159, 470] on input "Name *" at bounding box center [223, 468] width 173 height 25
type input "[PERSON_NAME]"
type input "Frontier Glass"
type input "[EMAIL_ADDRESS][DOMAIN_NAME]"
type input "9077179862"
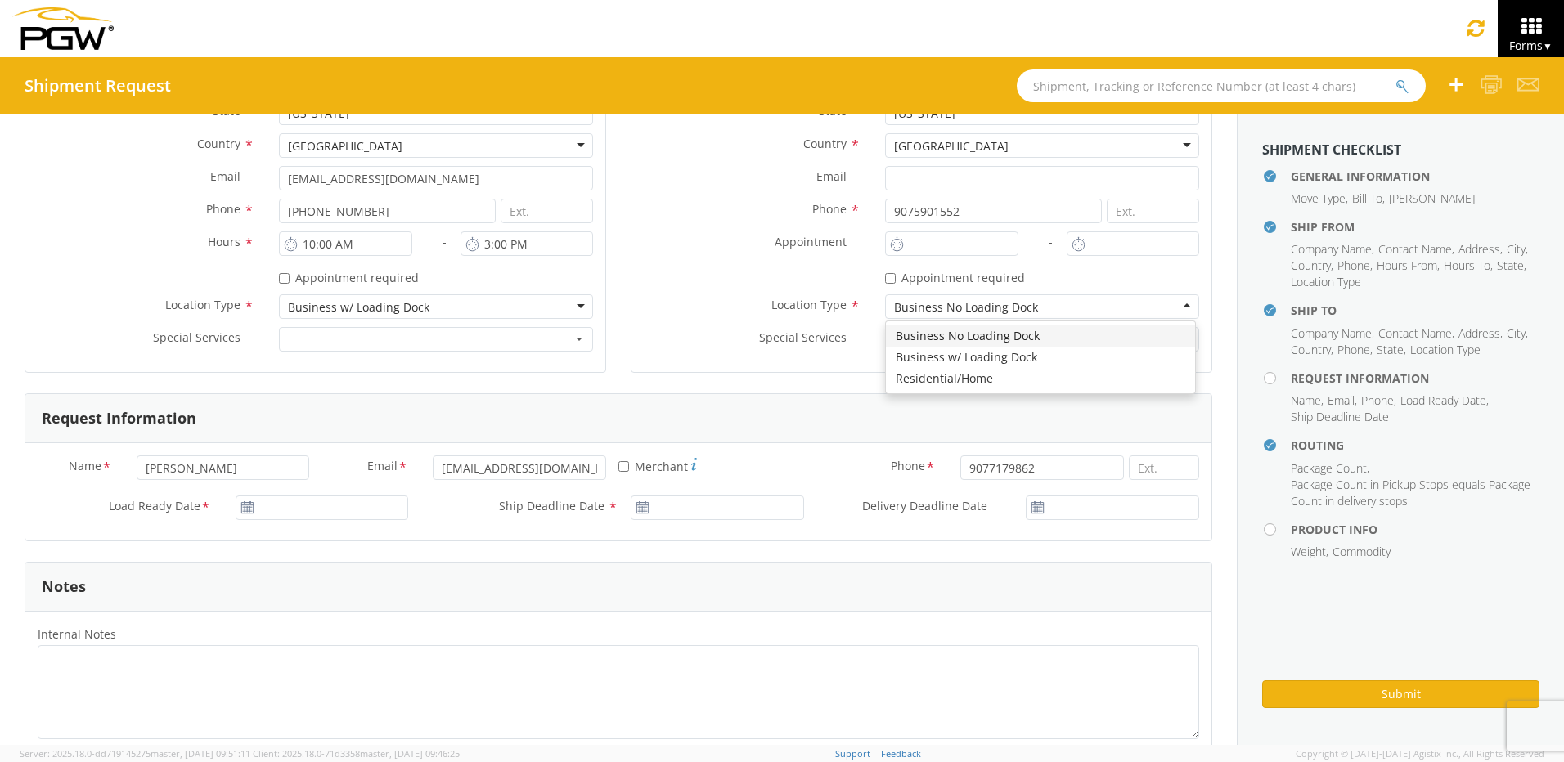
type input "Frontier Glass"
click at [245, 506] on use at bounding box center [246, 506] width 11 height 11
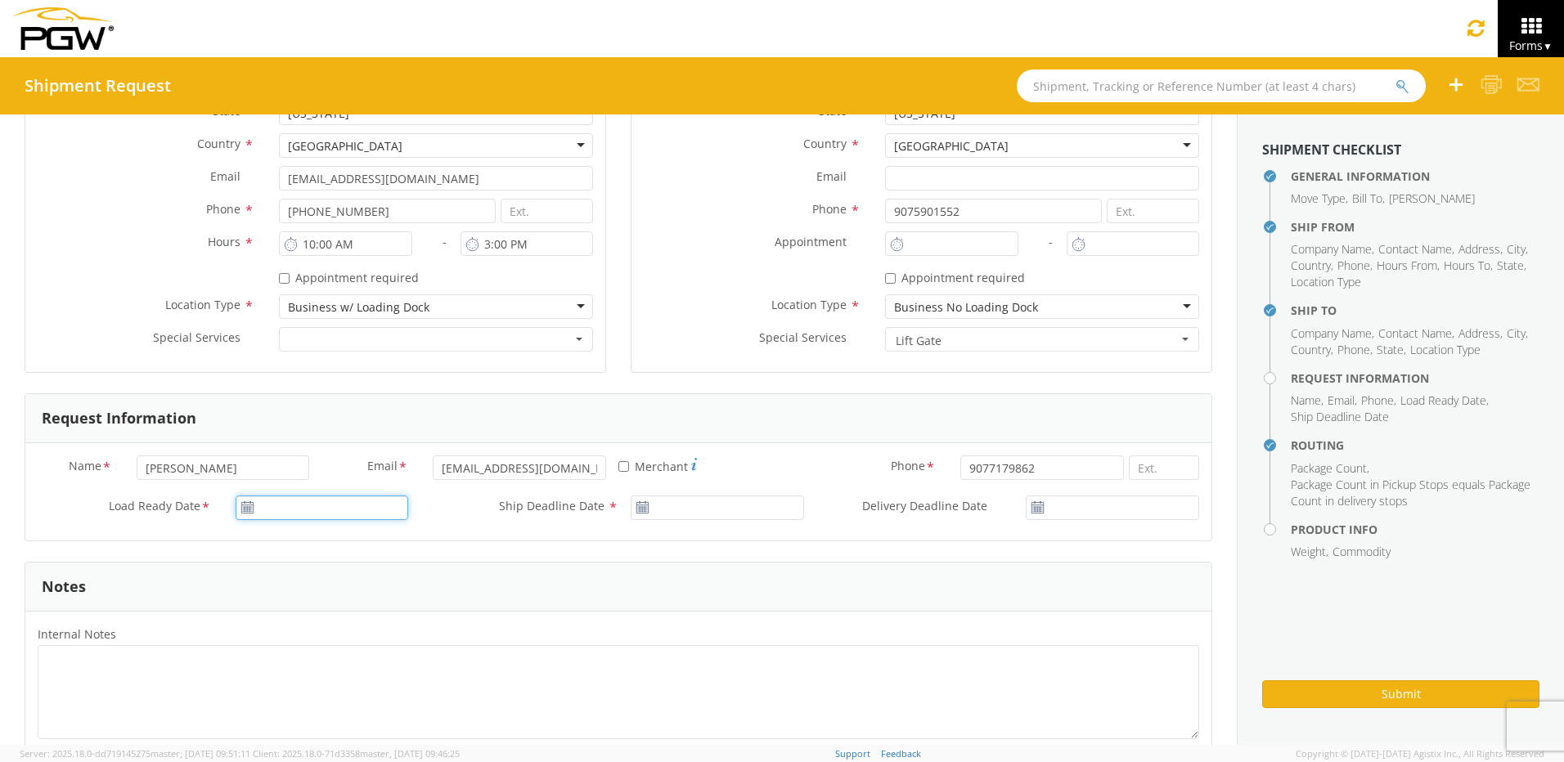
type input "[DATE]"
click at [258, 509] on input "[DATE]" at bounding box center [322, 508] width 173 height 25
click at [402, 373] on td "12" at bounding box center [407, 379] width 28 height 25
click at [640, 513] on icon at bounding box center [643, 507] width 14 height 13
type input "[DATE]"
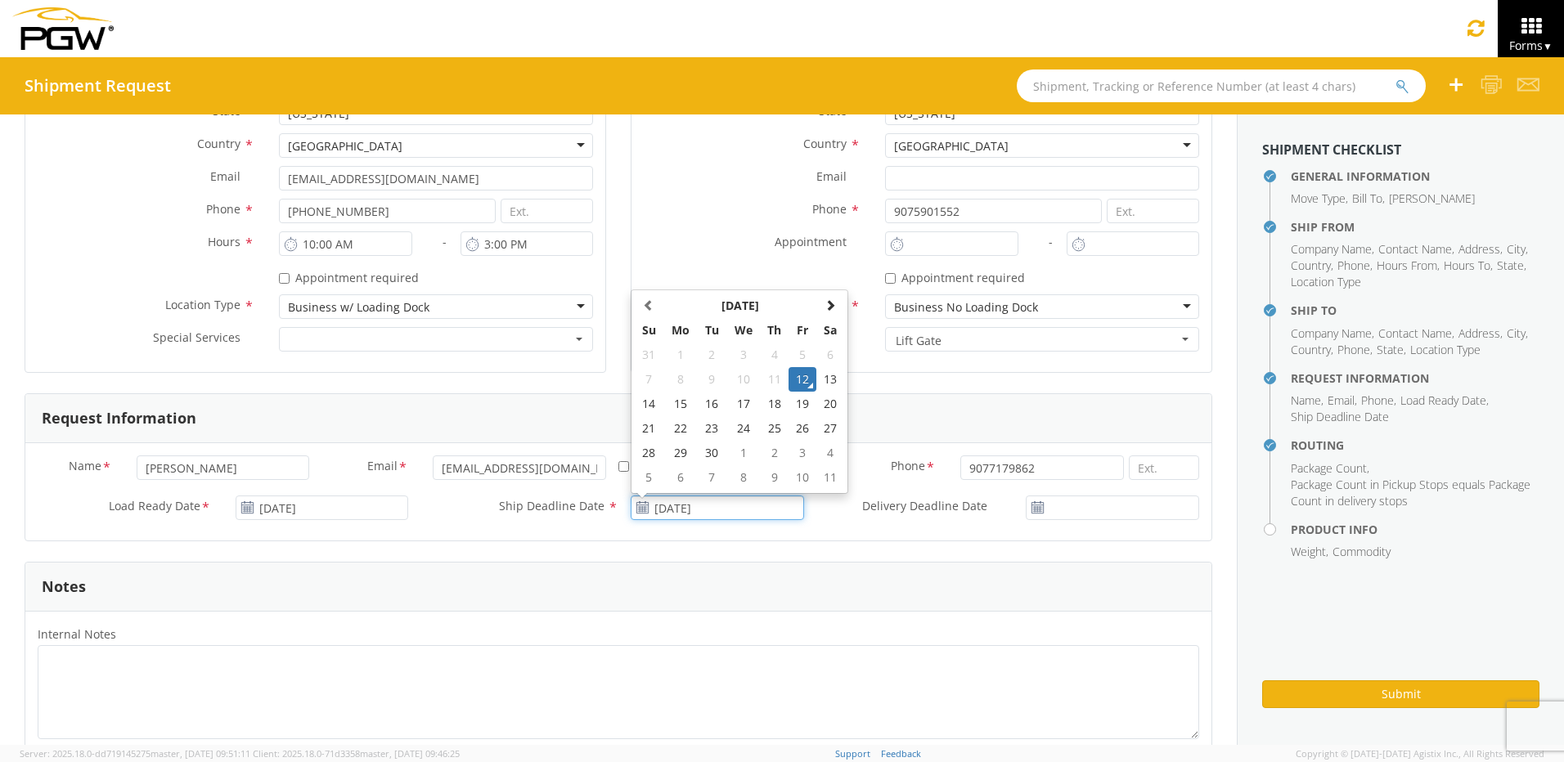
click at [649, 510] on input "[DATE]" at bounding box center [717, 508] width 173 height 25
click at [798, 380] on td "12" at bounding box center [803, 379] width 28 height 25
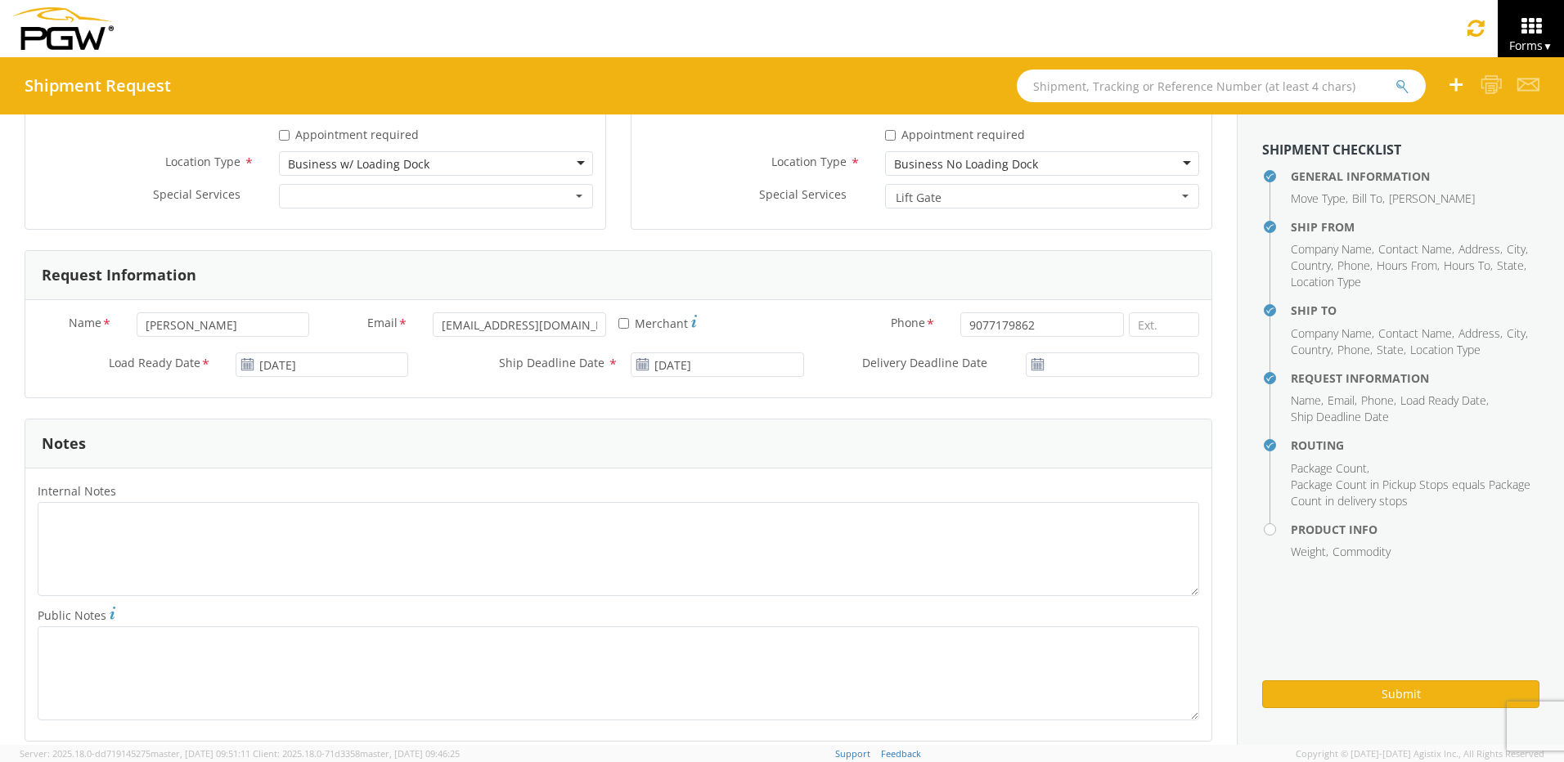
scroll to position [654, 0]
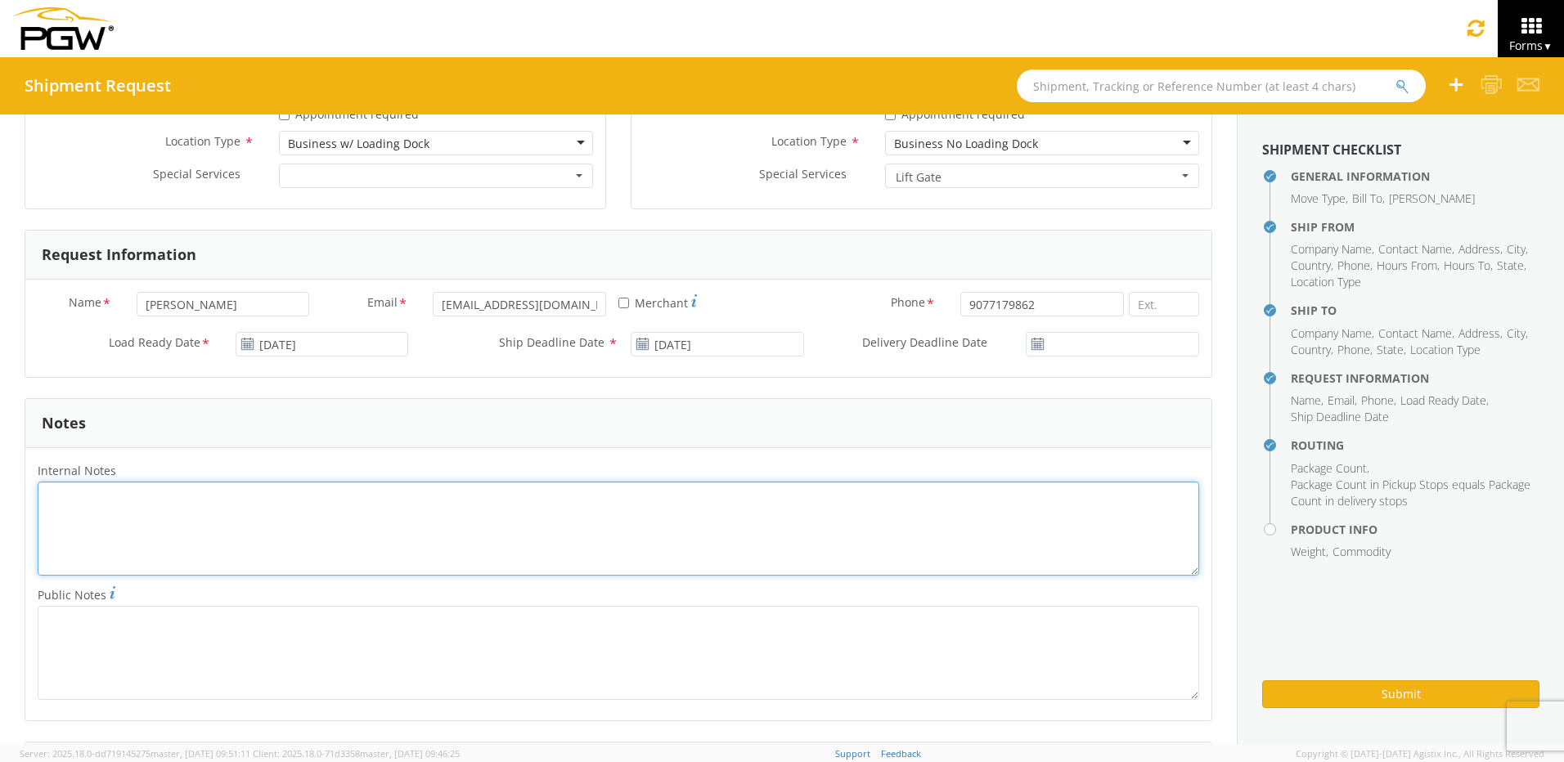
click at [105, 499] on textarea "Internal Notes *" at bounding box center [619, 529] width 1162 height 94
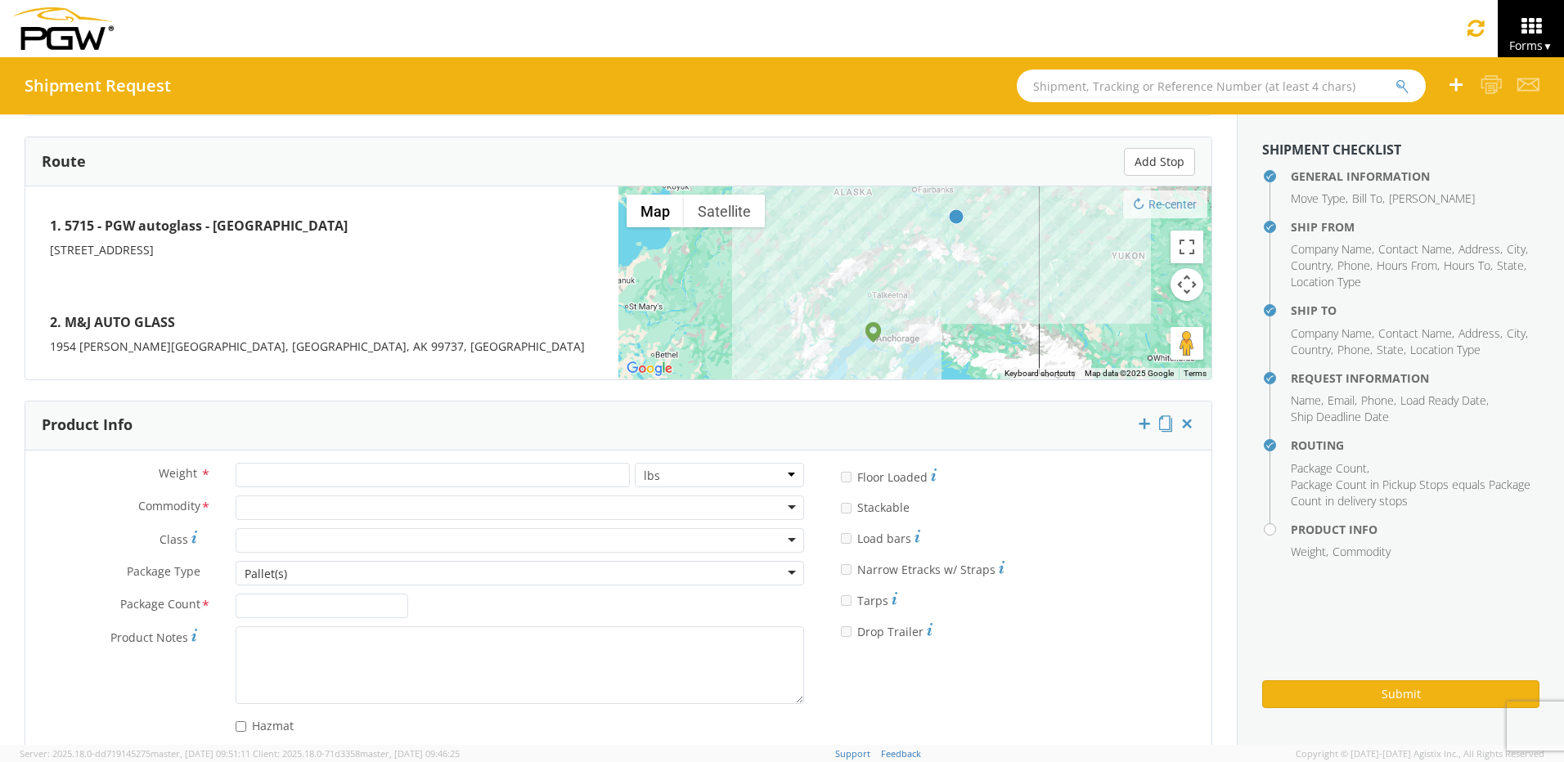
scroll to position [1291, 0]
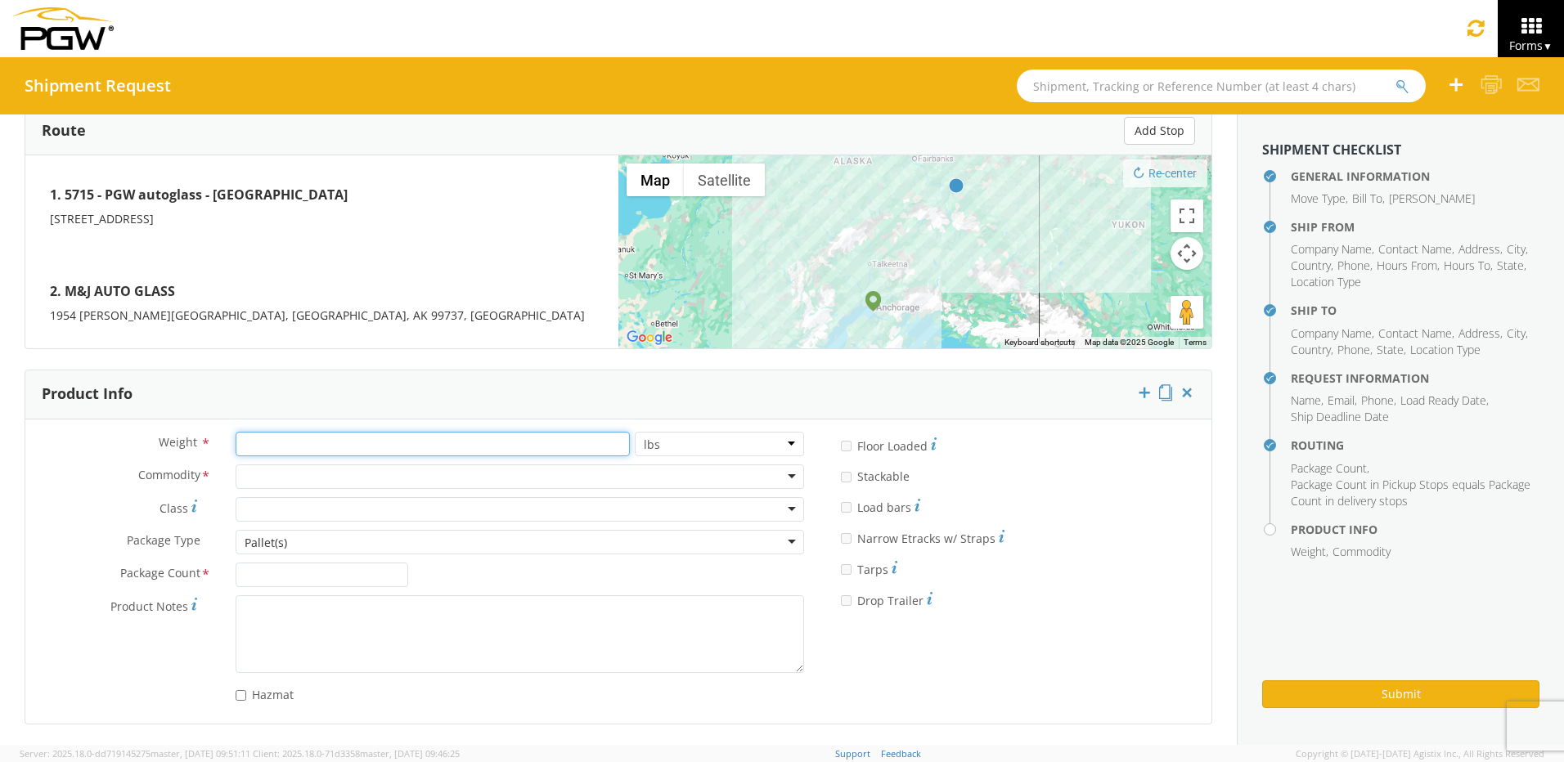
click at [275, 443] on input "number" at bounding box center [433, 444] width 394 height 25
type input "500"
click at [779, 473] on div at bounding box center [520, 477] width 569 height 25
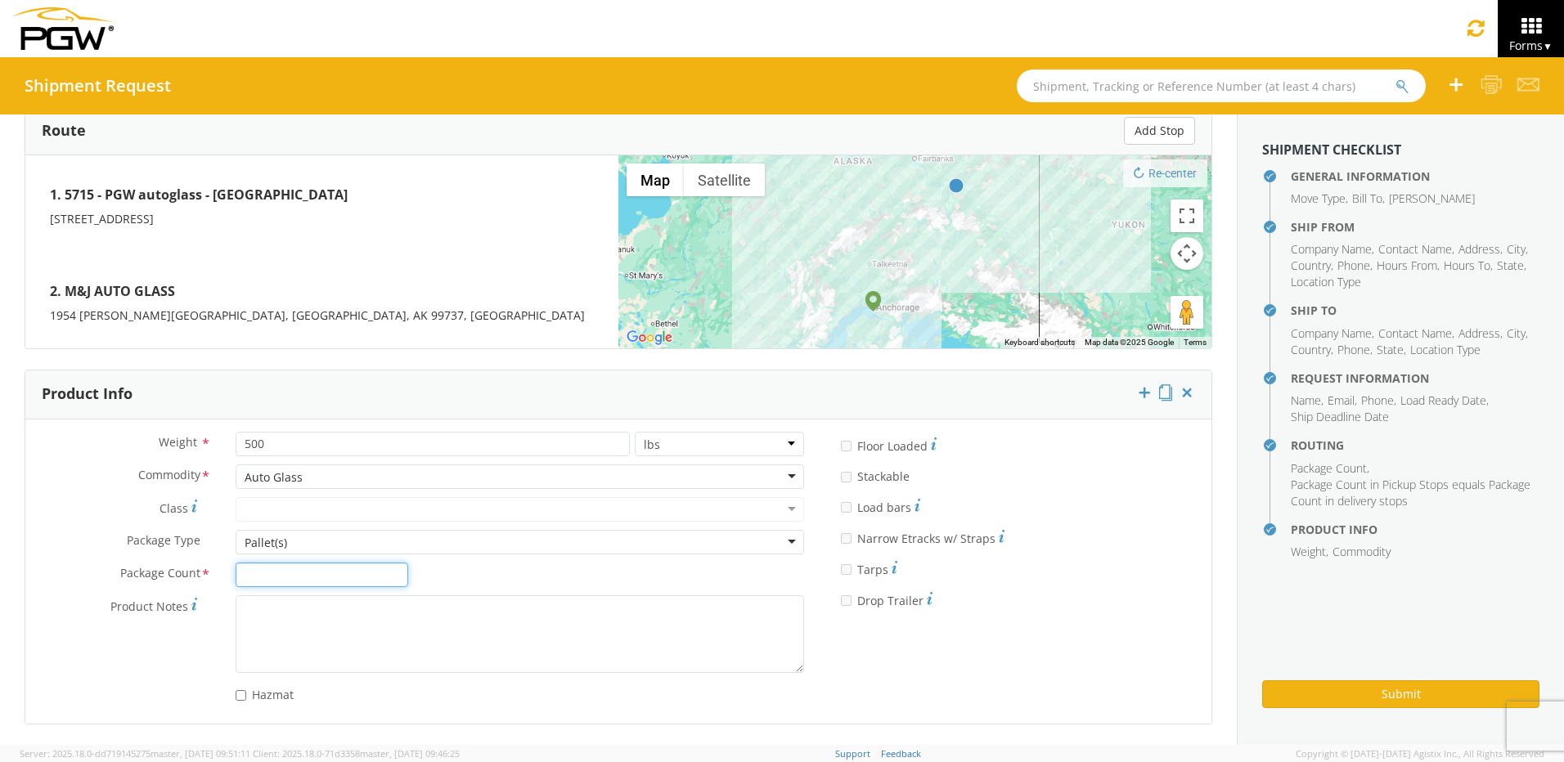
click at [294, 568] on input "Package Count *" at bounding box center [322, 575] width 173 height 25
type input "1"
click at [787, 543] on div "Pallet(s)" at bounding box center [520, 542] width 569 height 25
click at [787, 542] on div "Pallet(s)" at bounding box center [520, 542] width 569 height 25
click at [816, 611] on fieldset "* Floor Loaded * Stackable * Load bars * Narrow Etracks w/ Straps * Tarps * Dro…" at bounding box center [1013, 525] width 395 height 186
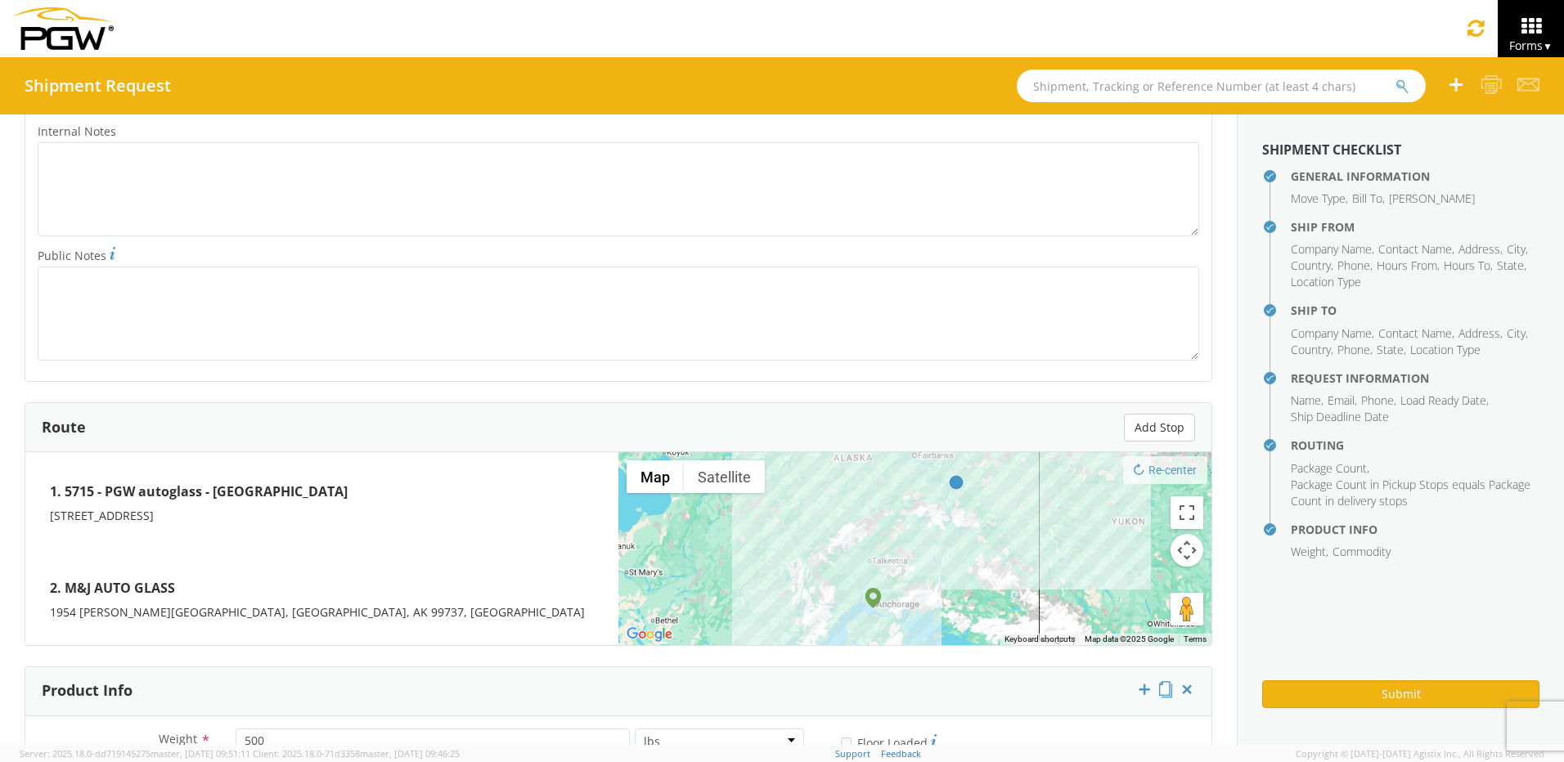
scroll to position [964, 0]
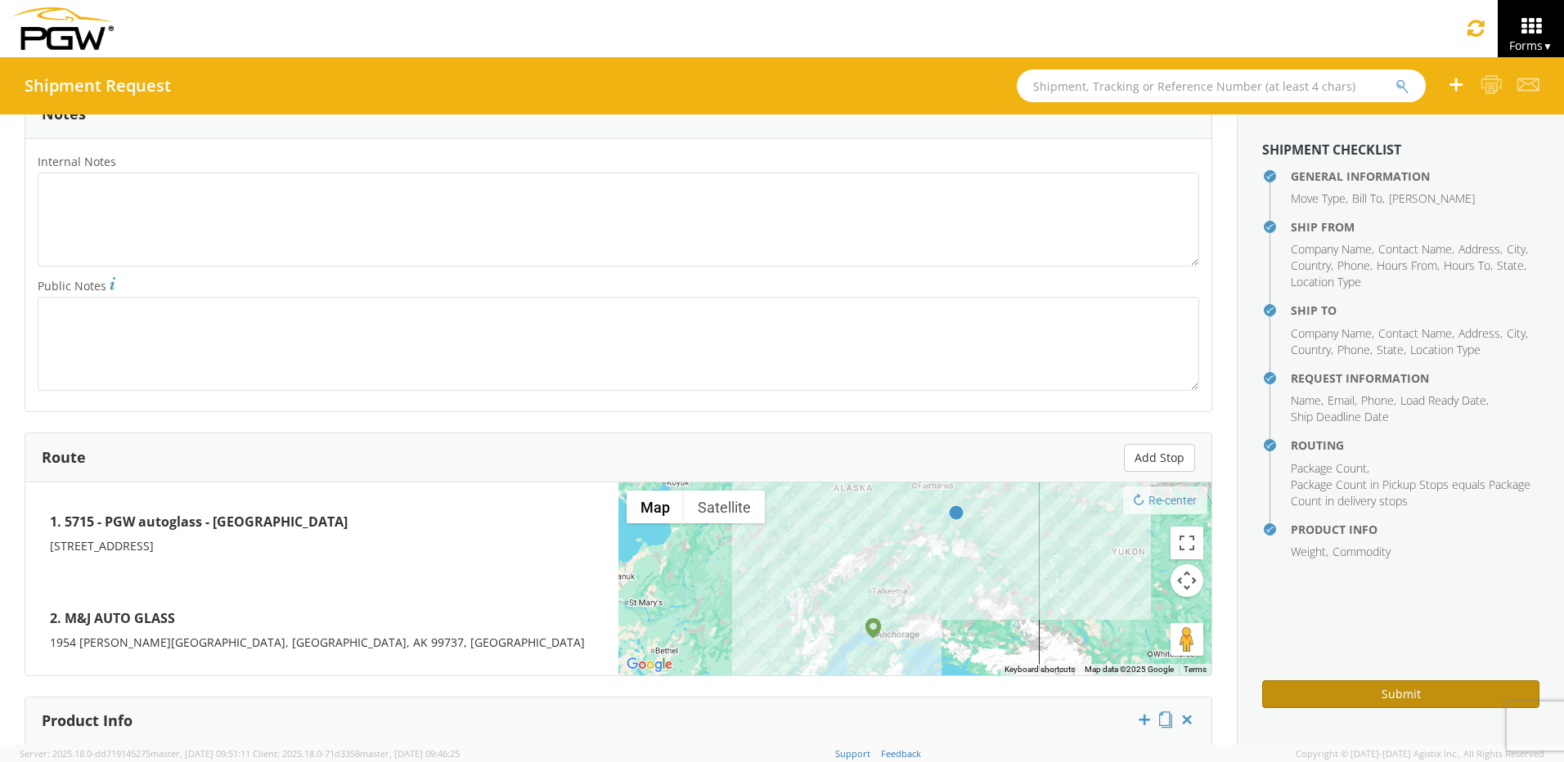
click at [1291, 690] on button "Submit" at bounding box center [1400, 695] width 277 height 28
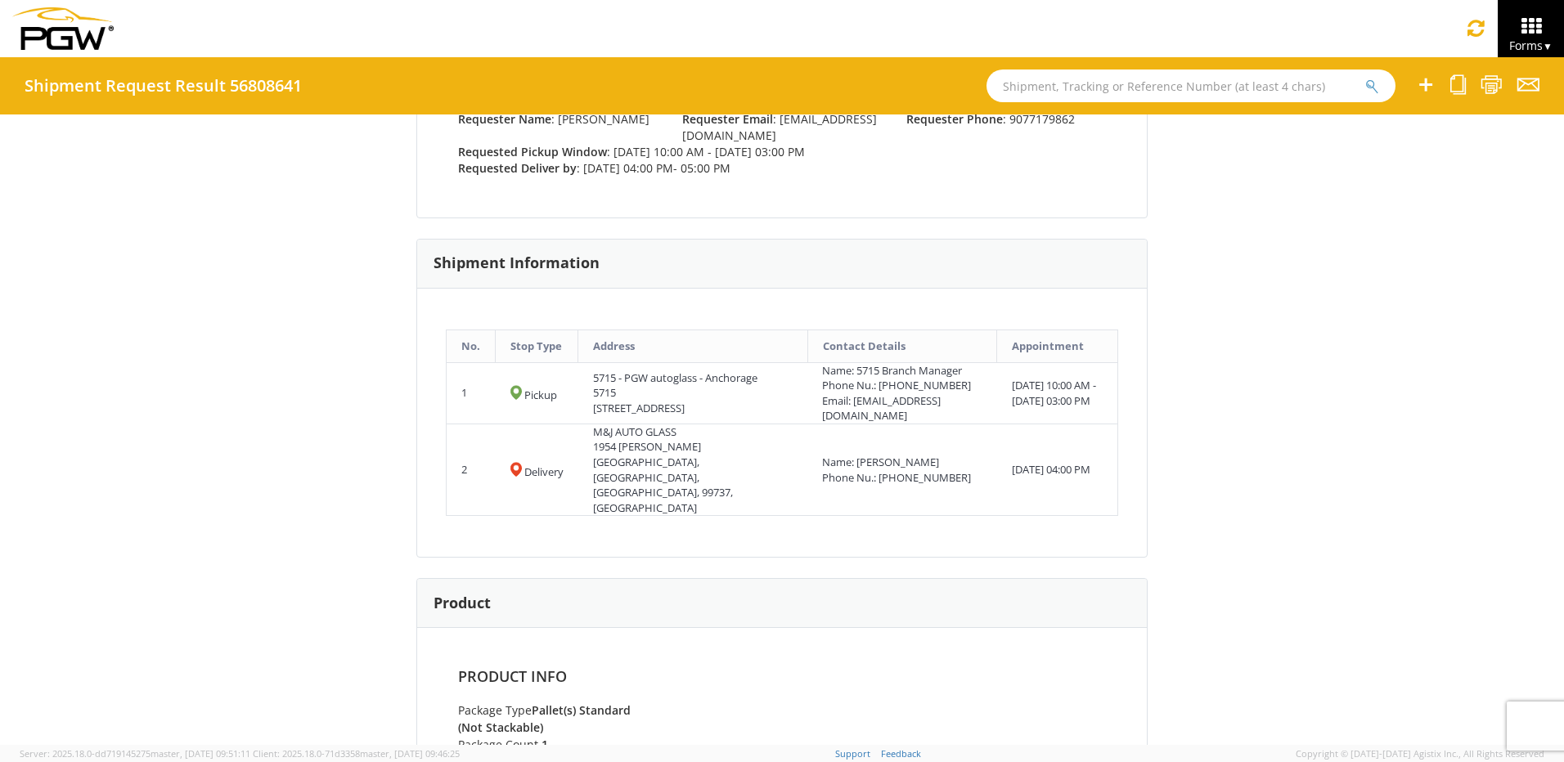
scroll to position [546, 0]
